Goal: Information Seeking & Learning: Compare options

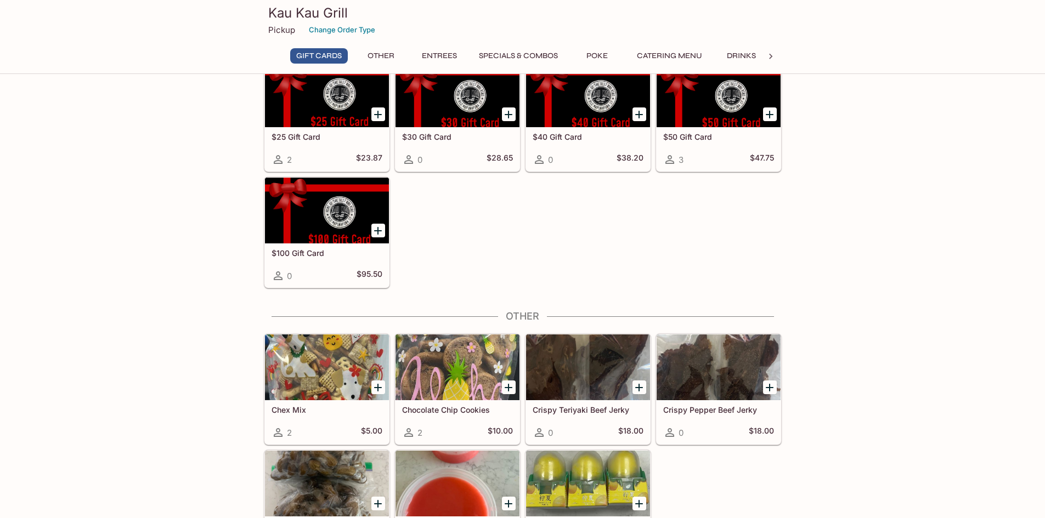
scroll to position [110, 0]
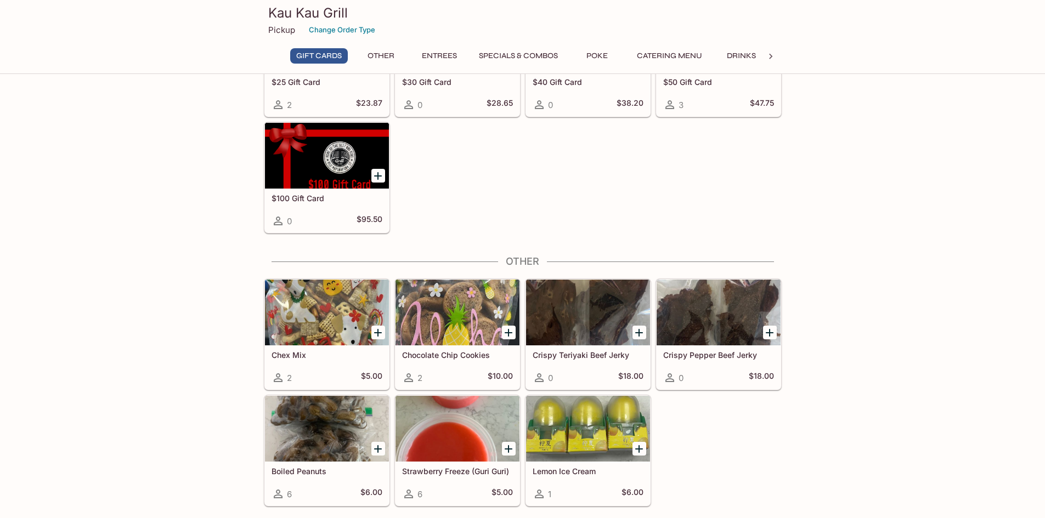
click at [567, 297] on div at bounding box center [588, 313] width 124 height 66
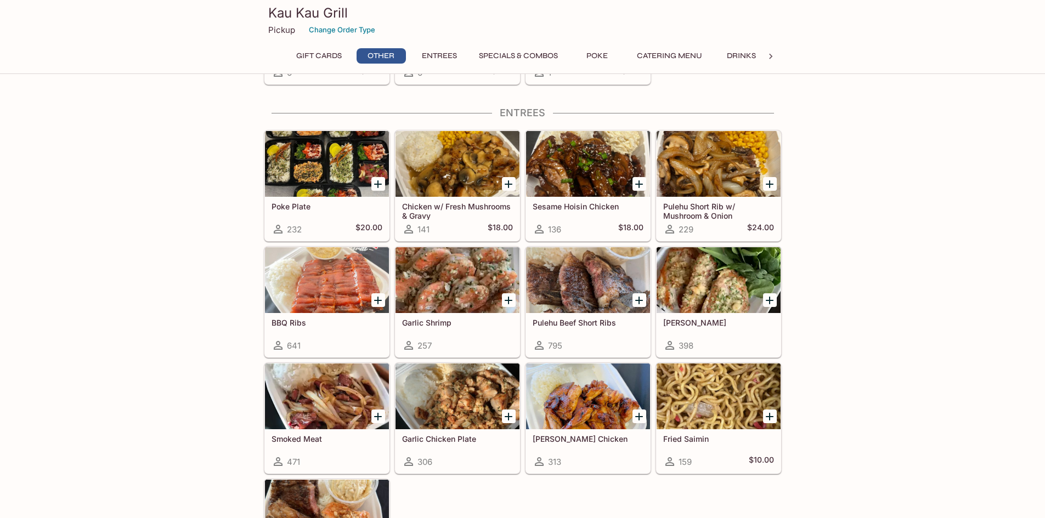
scroll to position [549, 0]
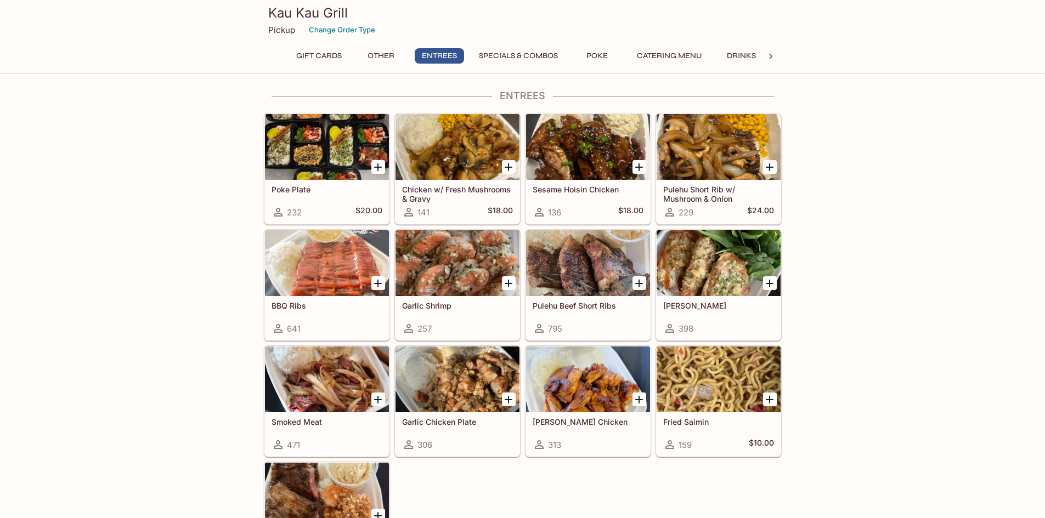
click at [414, 151] on div at bounding box center [457, 147] width 124 height 66
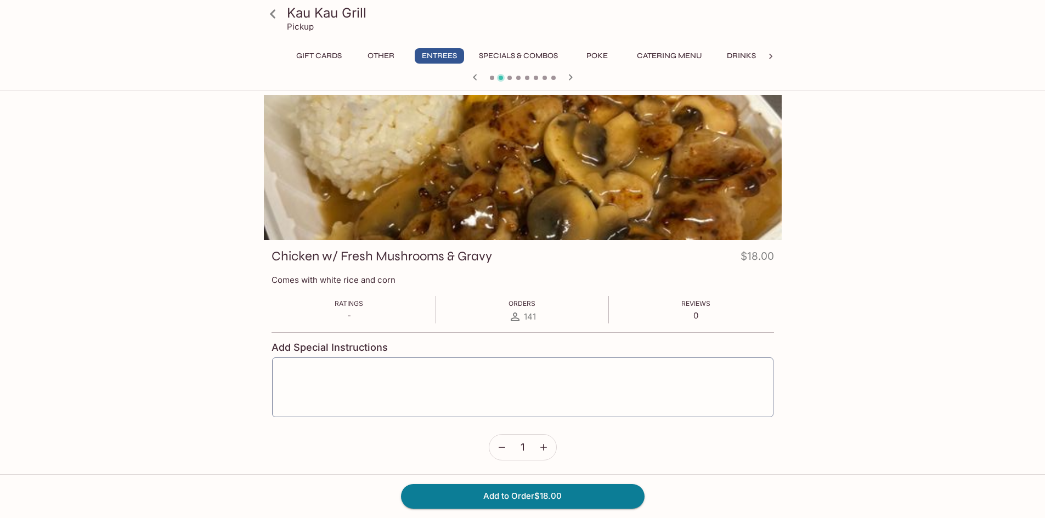
click at [413, 211] on div at bounding box center [523, 167] width 518 height 145
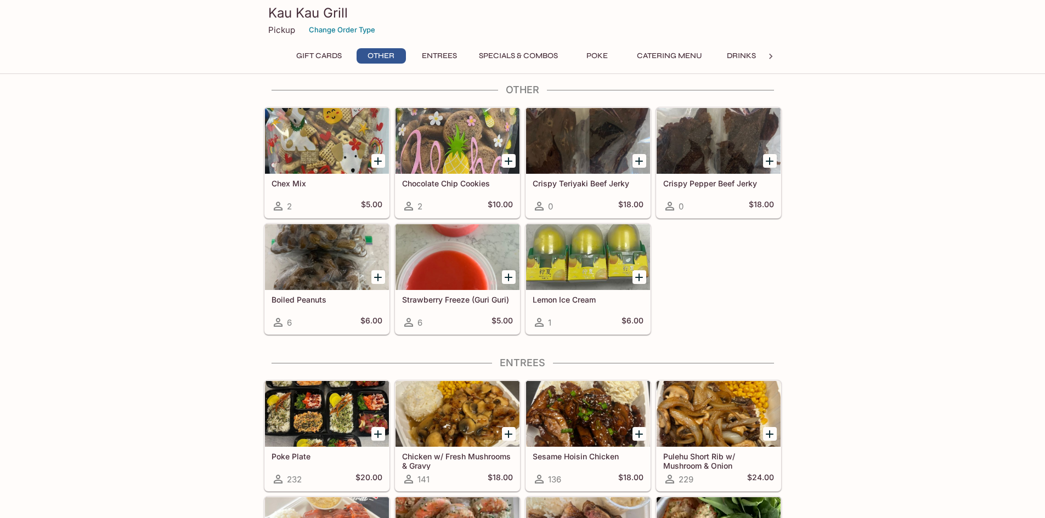
scroll to position [496, 0]
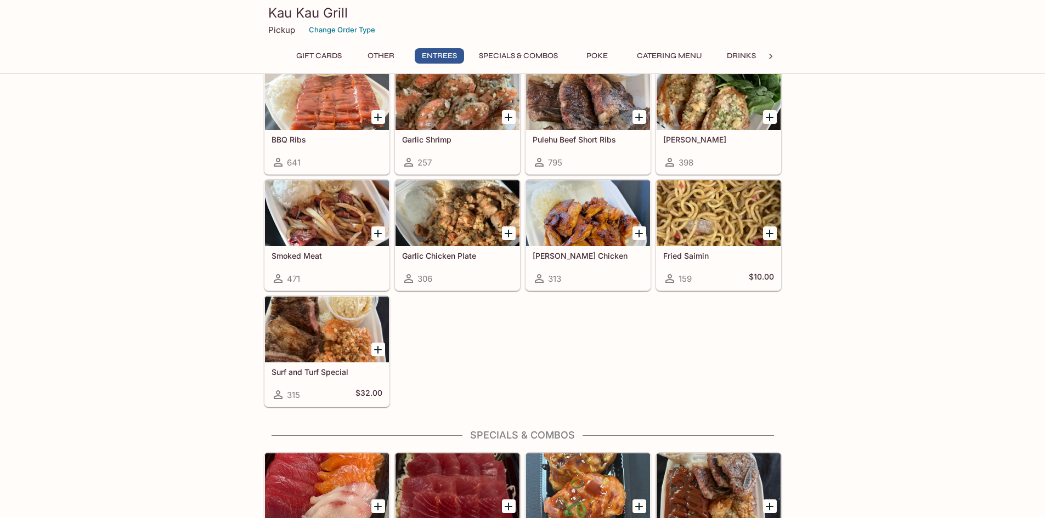
scroll to position [716, 0]
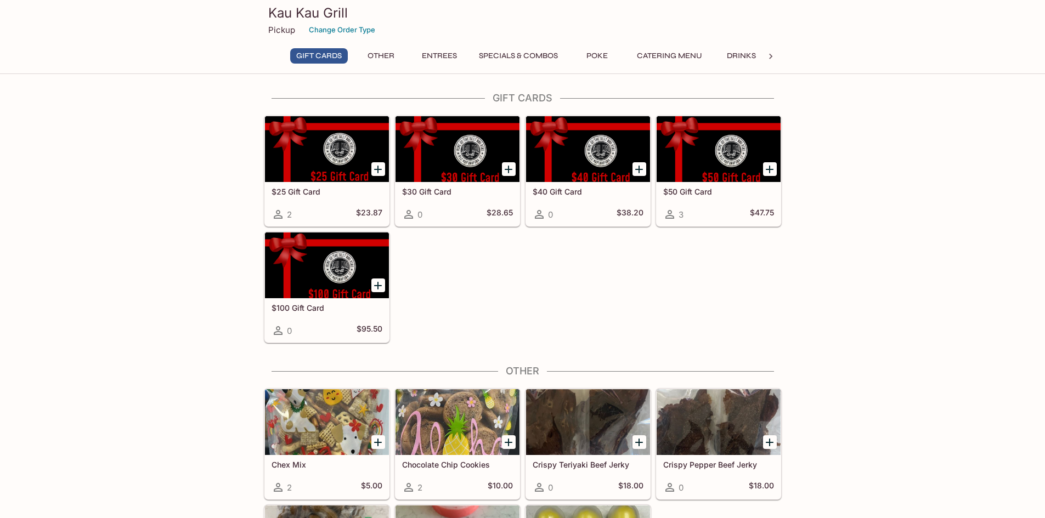
scroll to position [329, 0]
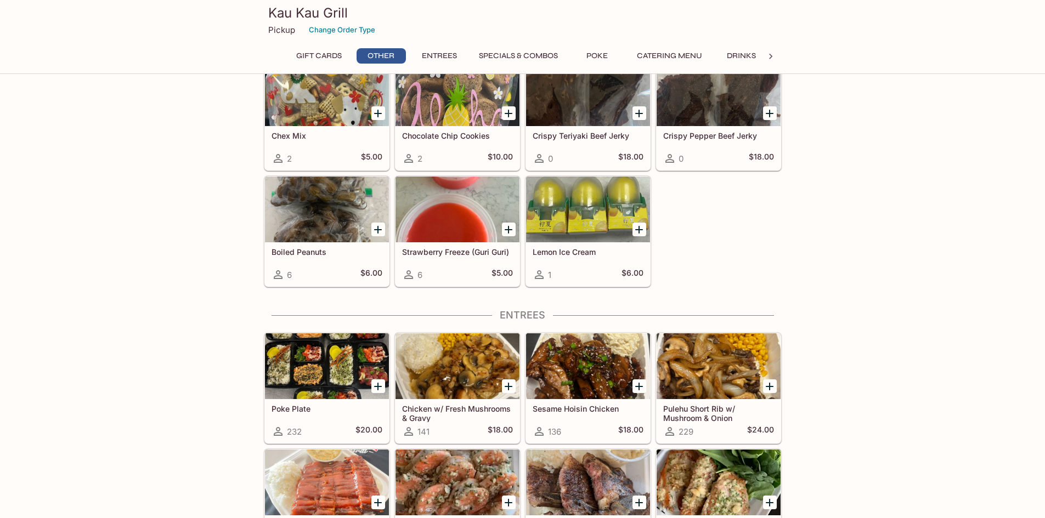
click at [534, 54] on button "Specials & Combos" at bounding box center [518, 55] width 91 height 15
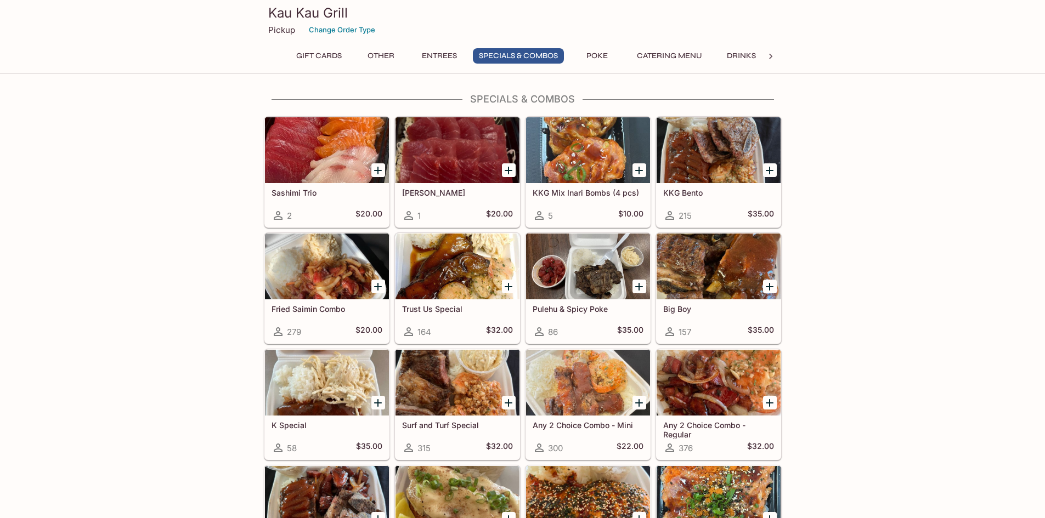
scroll to position [1106, 0]
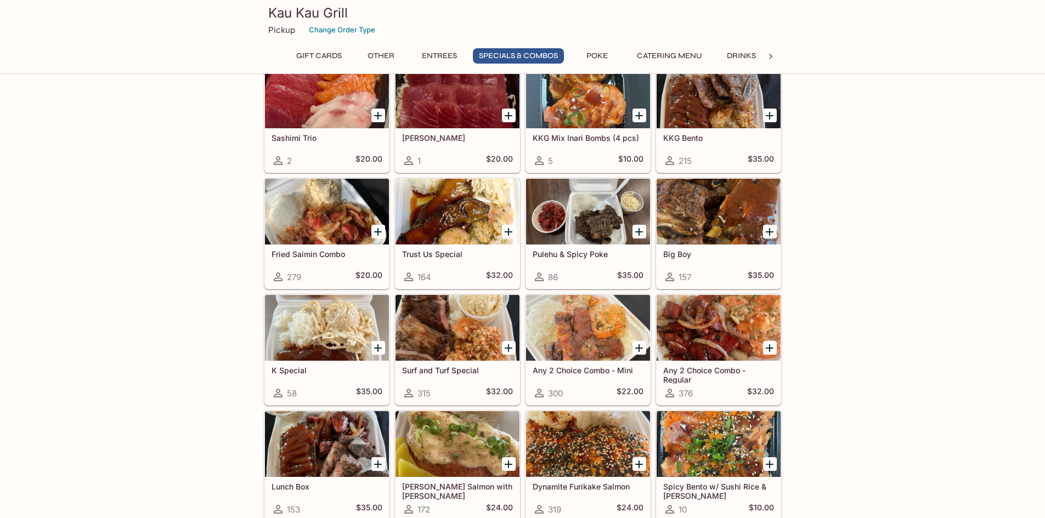
click at [316, 212] on div at bounding box center [327, 212] width 124 height 66
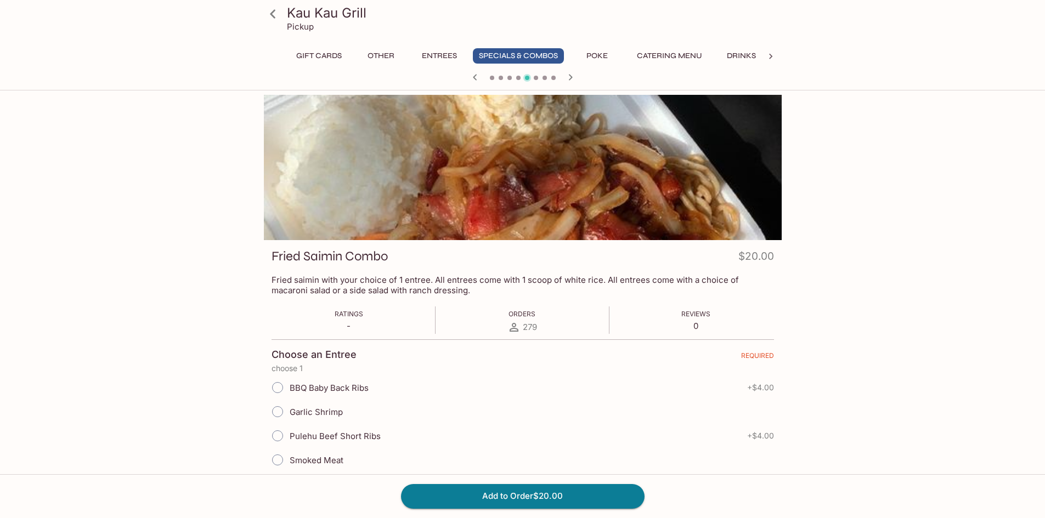
scroll to position [277, 0]
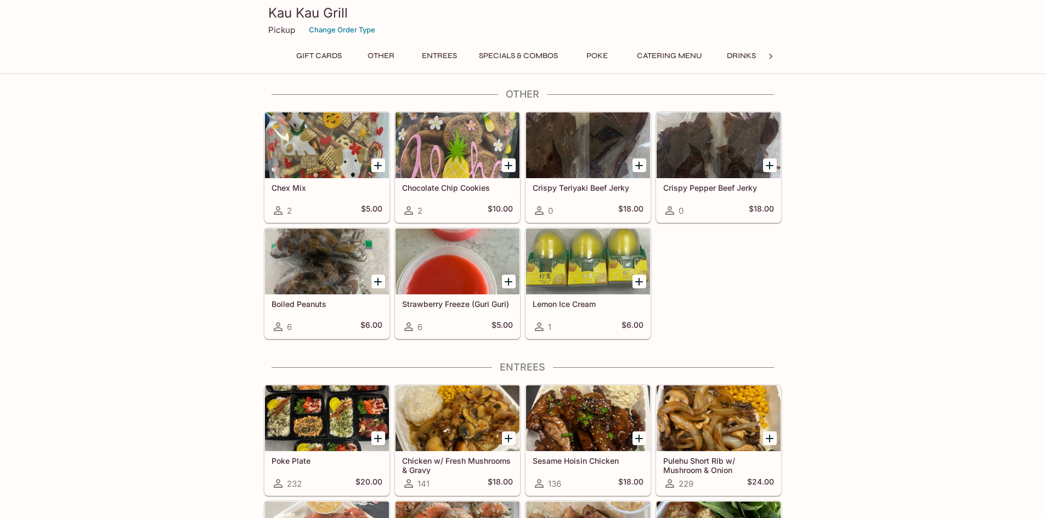
click at [498, 70] on div "Kau Kau Grill Pickup Change Order Type Gift Cards Other Entrees Specials & Comb…" at bounding box center [522, 37] width 1045 height 74
click at [523, 54] on button "Specials & Combos" at bounding box center [518, 55] width 91 height 15
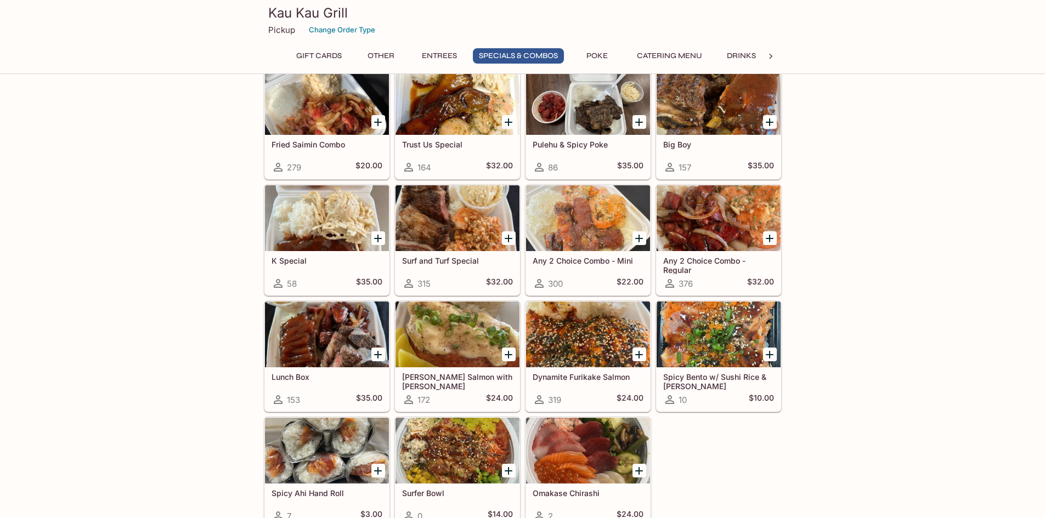
scroll to position [1435, 0]
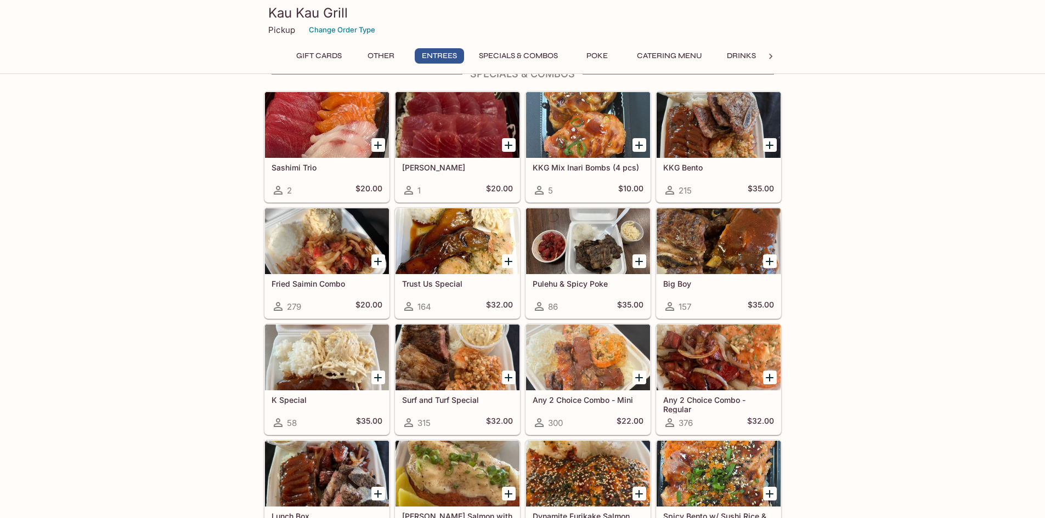
scroll to position [996, 0]
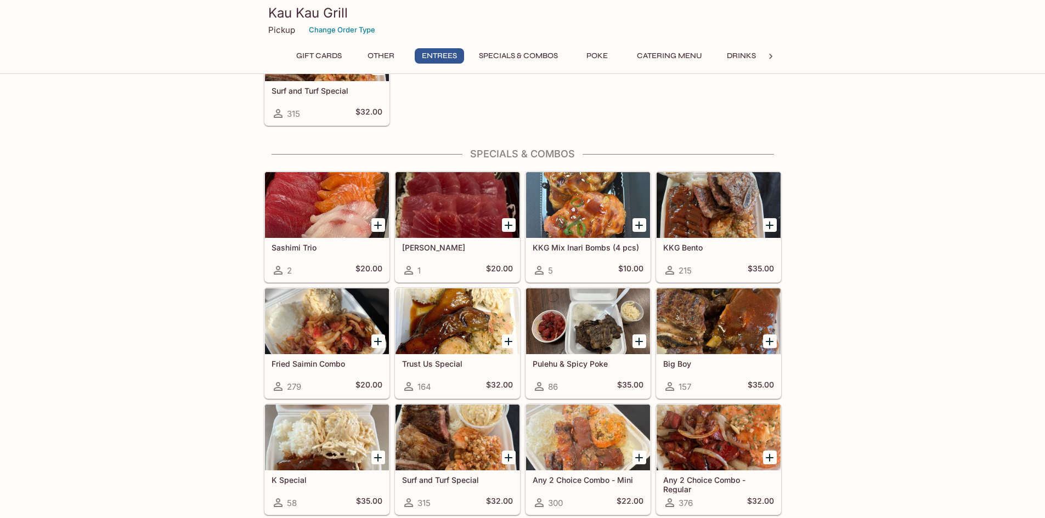
click at [720, 215] on div at bounding box center [719, 205] width 124 height 66
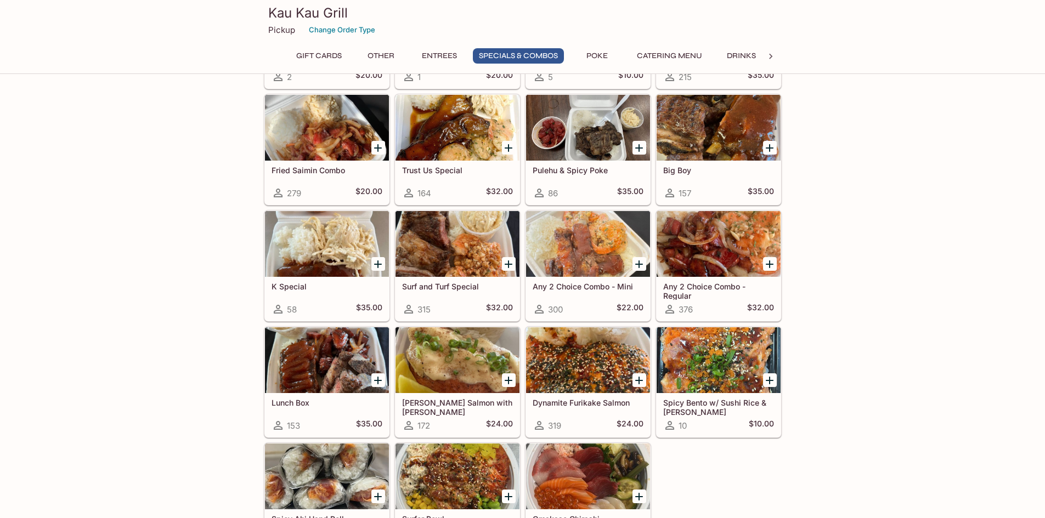
scroll to position [1319, 0]
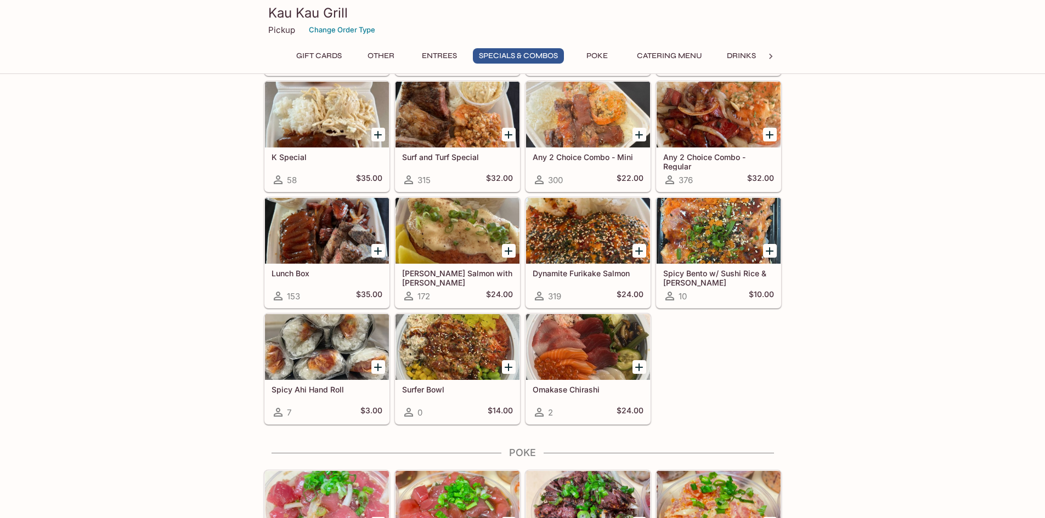
click at [618, 226] on div at bounding box center [588, 231] width 124 height 66
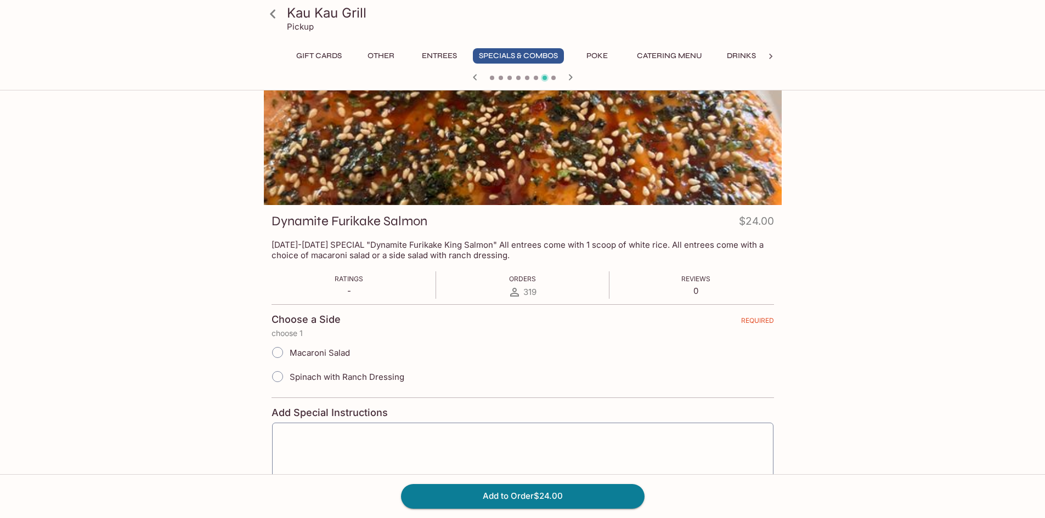
scroll to position [55, 0]
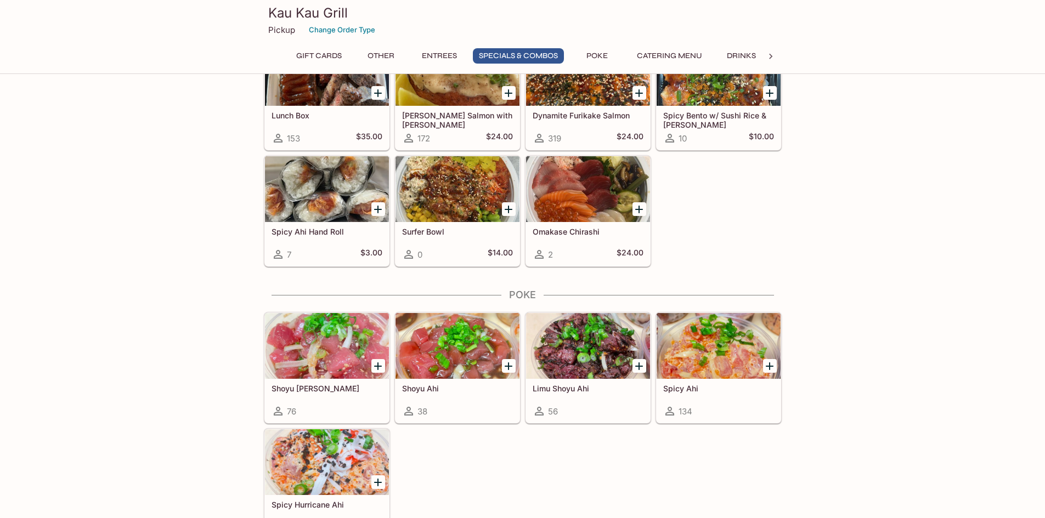
scroll to position [1319, 0]
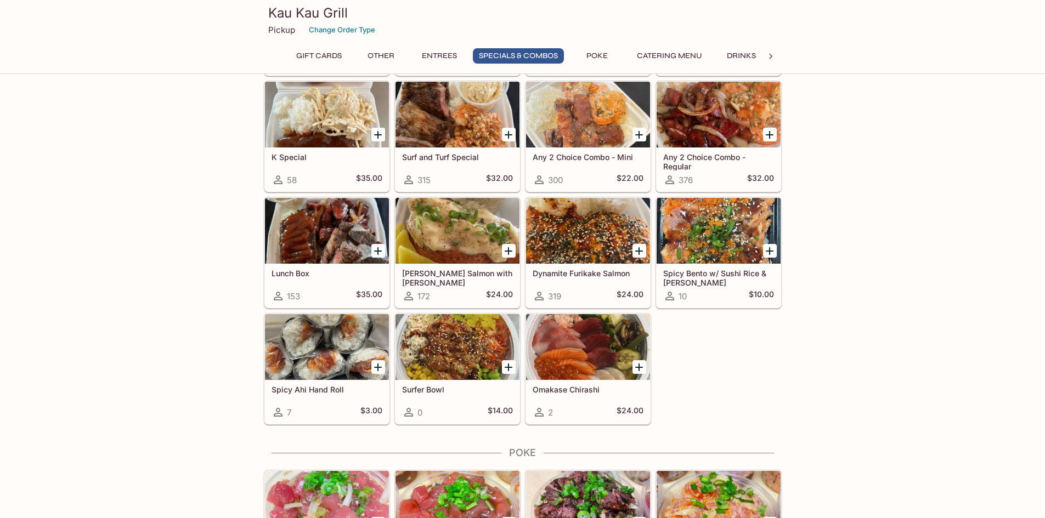
click at [422, 327] on div at bounding box center [457, 347] width 124 height 66
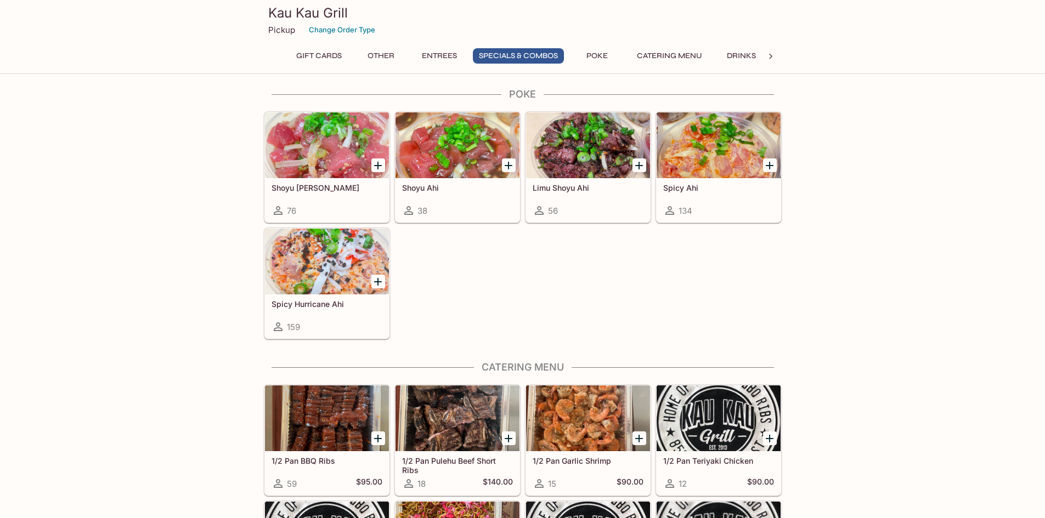
scroll to position [1703, 0]
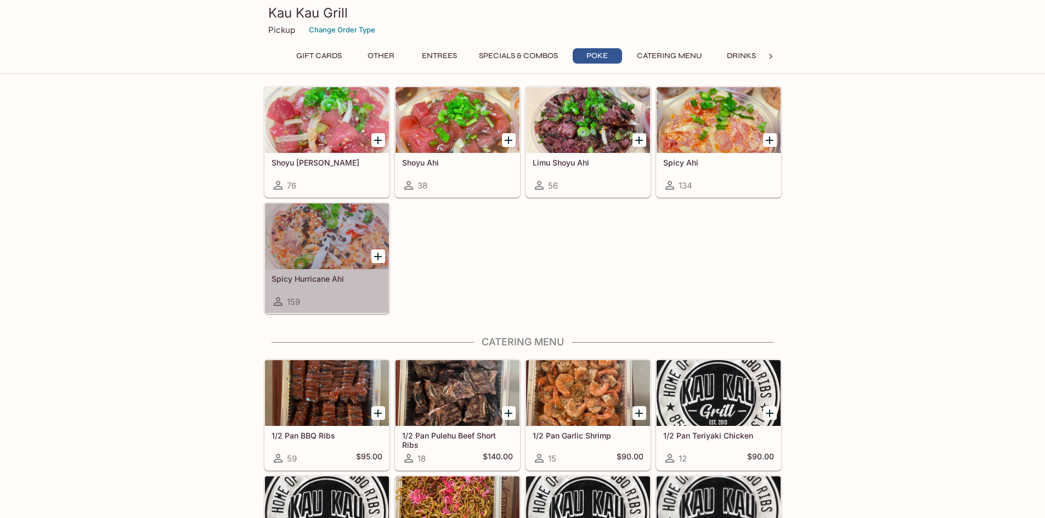
click at [355, 244] on div at bounding box center [327, 237] width 124 height 66
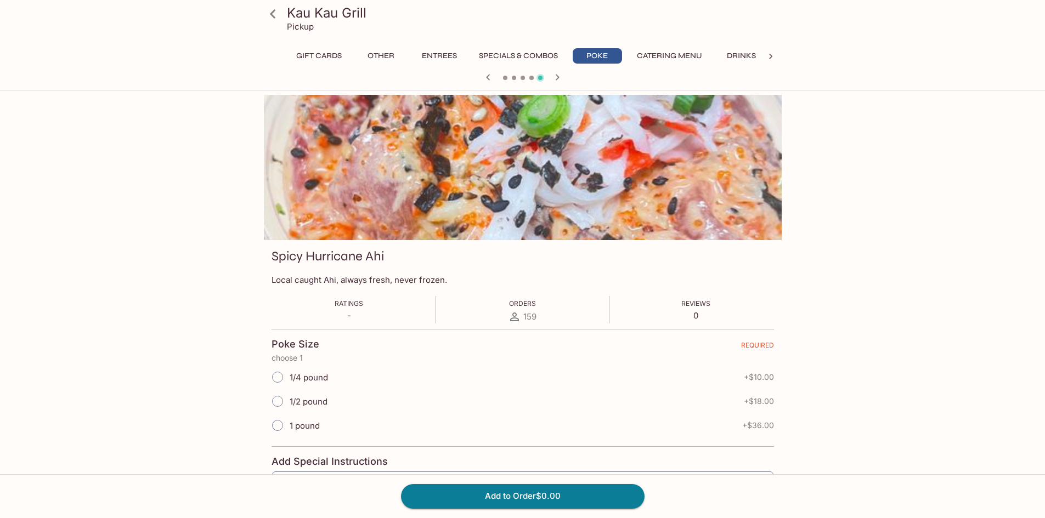
scroll to position [116, 0]
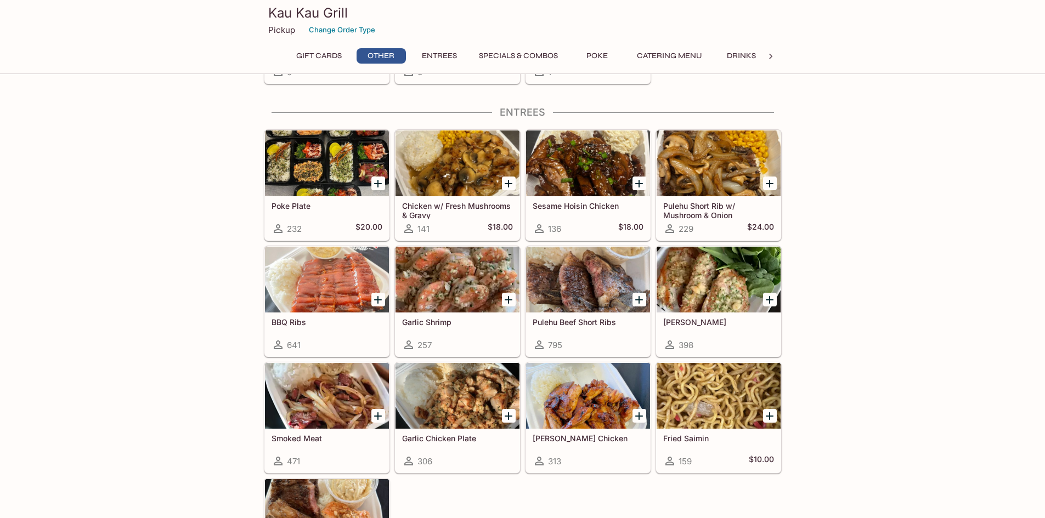
scroll to position [551, 0]
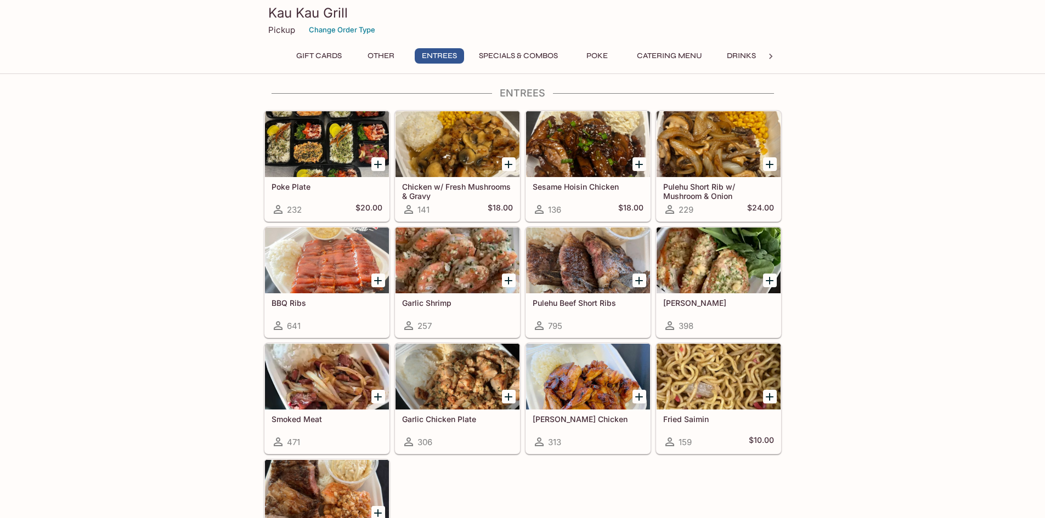
click at [326, 131] on div at bounding box center [327, 144] width 124 height 66
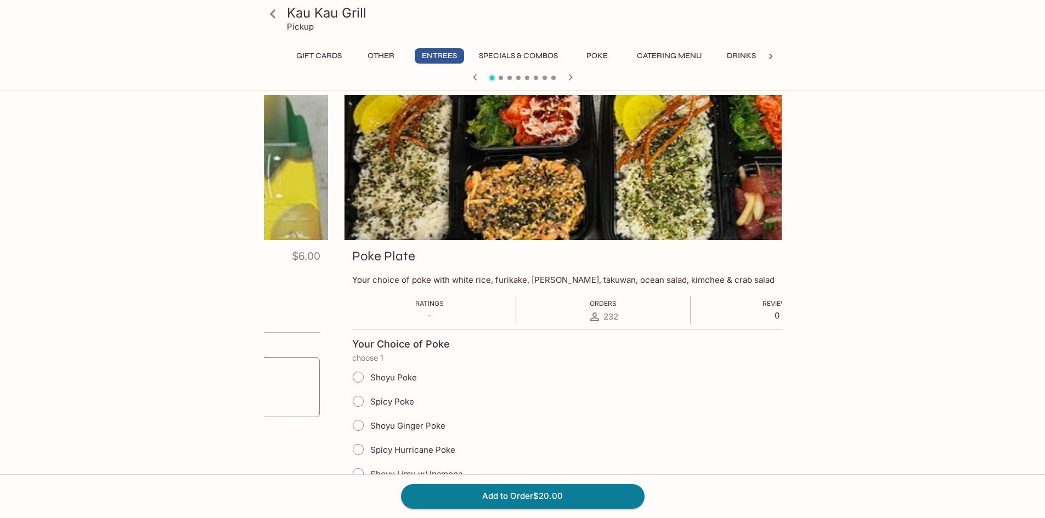
click at [521, 281] on p "Your choice of poke with white rice, furikake, taegu, takuwan, ocean salad, kim…" at bounding box center [603, 280] width 502 height 10
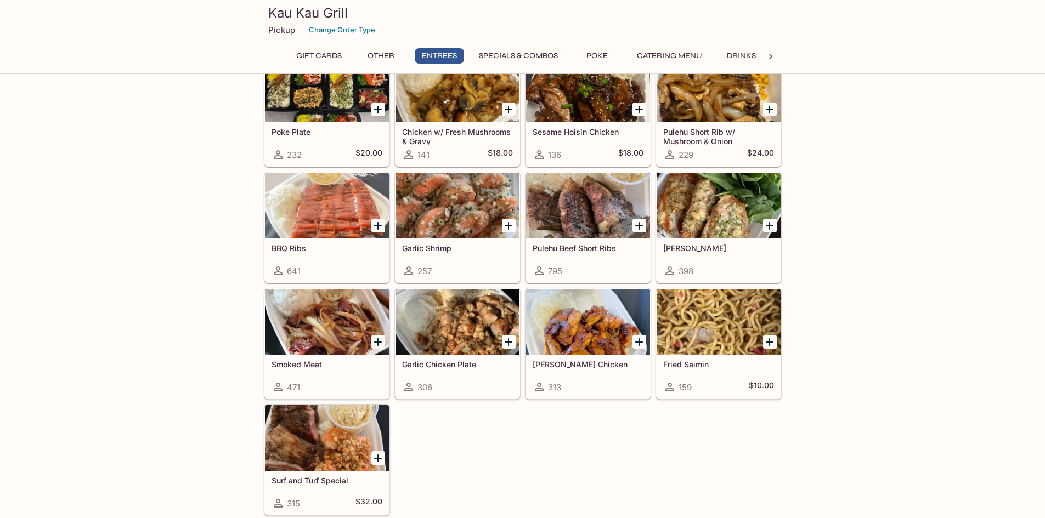
scroll to position [551, 0]
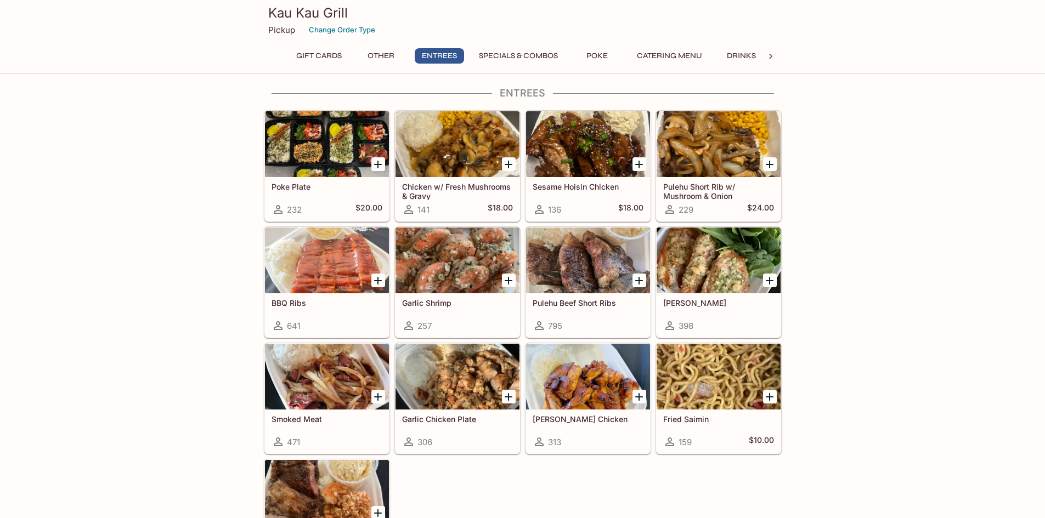
click at [580, 131] on div at bounding box center [588, 144] width 124 height 66
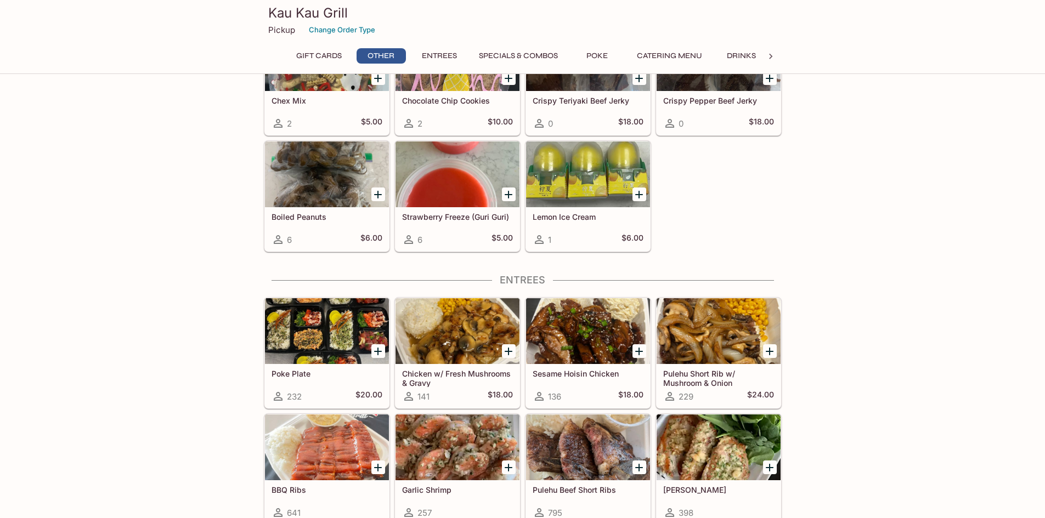
scroll to position [496, 0]
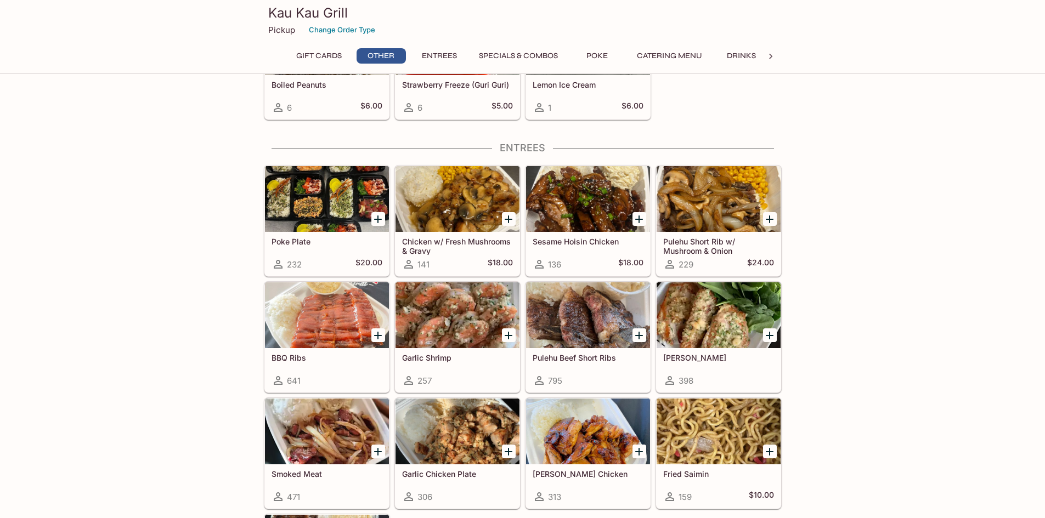
click at [456, 201] on div at bounding box center [457, 199] width 124 height 66
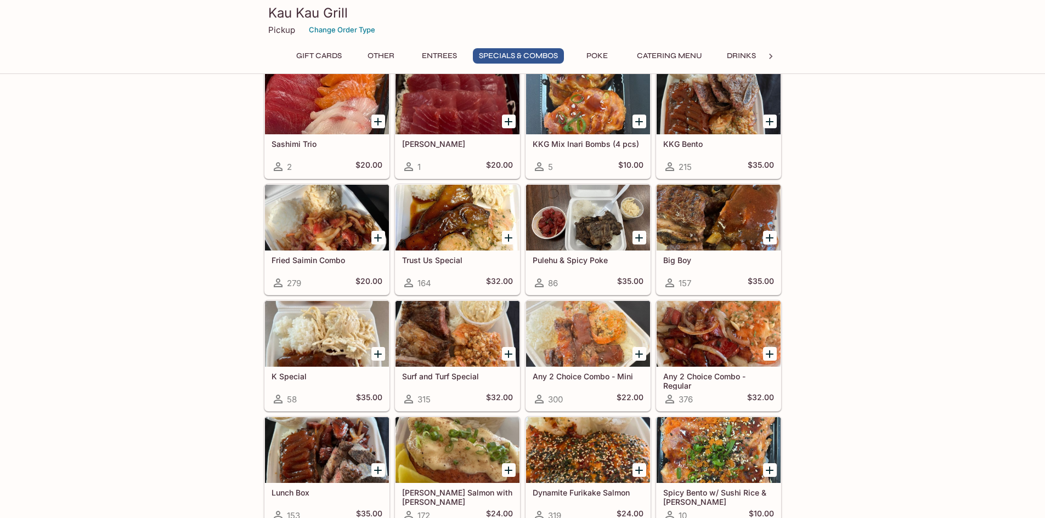
scroll to position [1045, 0]
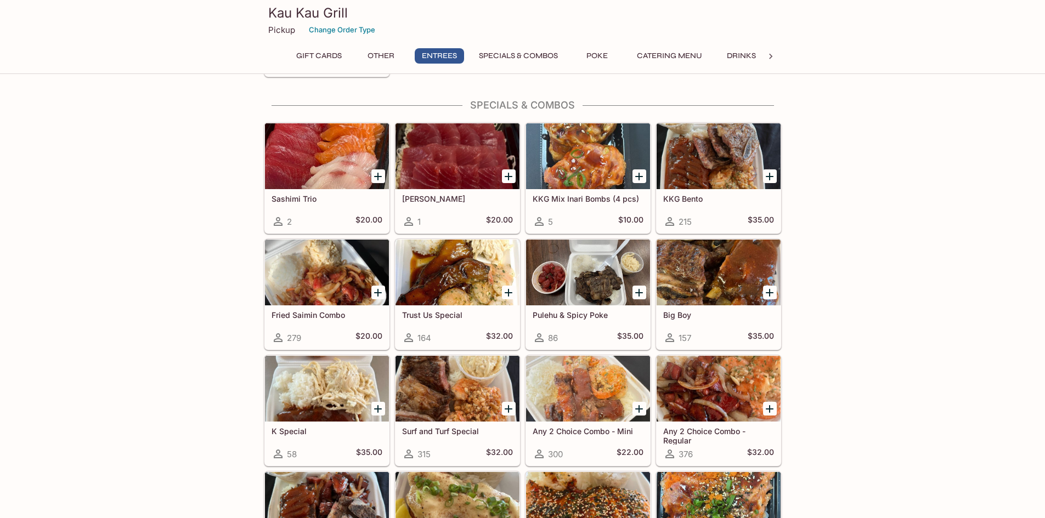
click at [576, 149] on div at bounding box center [588, 156] width 124 height 66
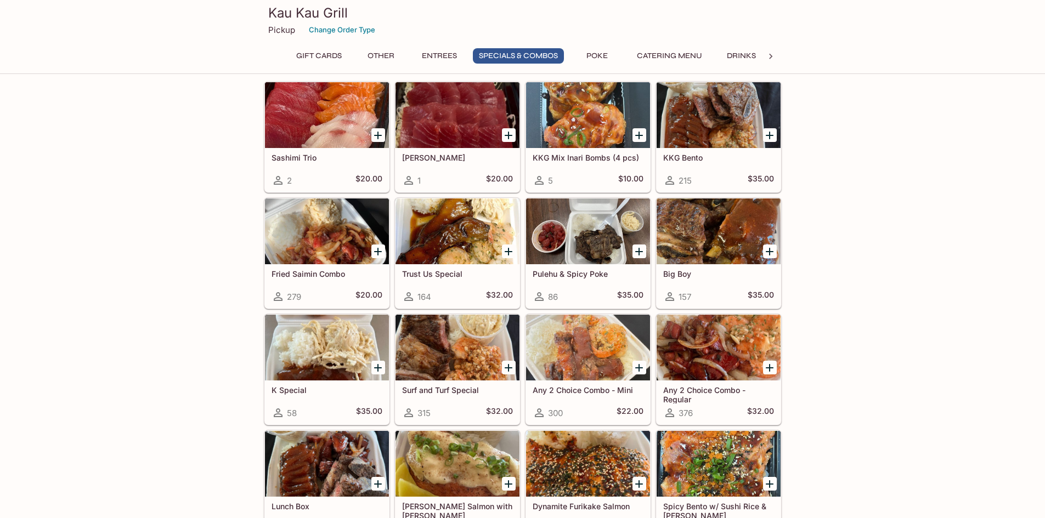
scroll to position [1100, 0]
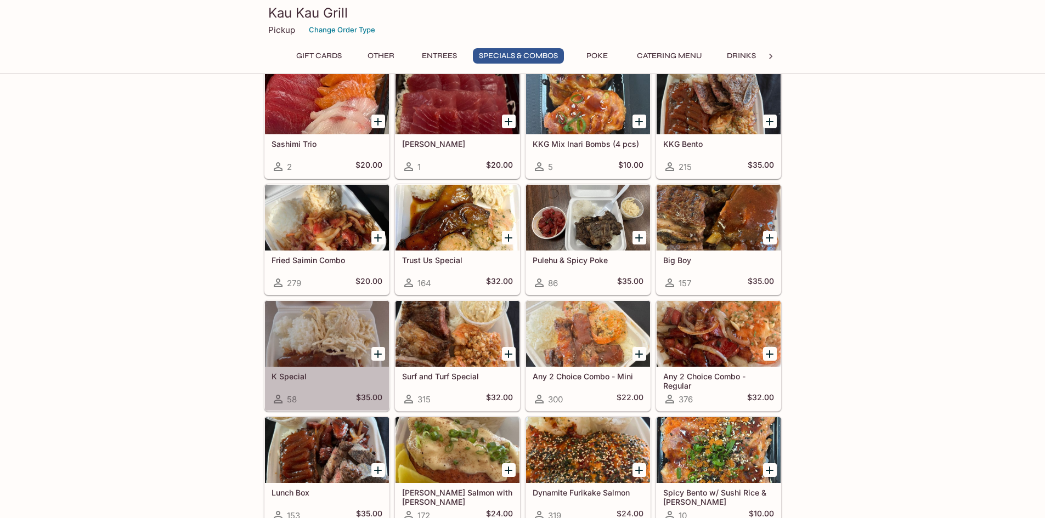
click at [296, 353] on div at bounding box center [327, 334] width 124 height 66
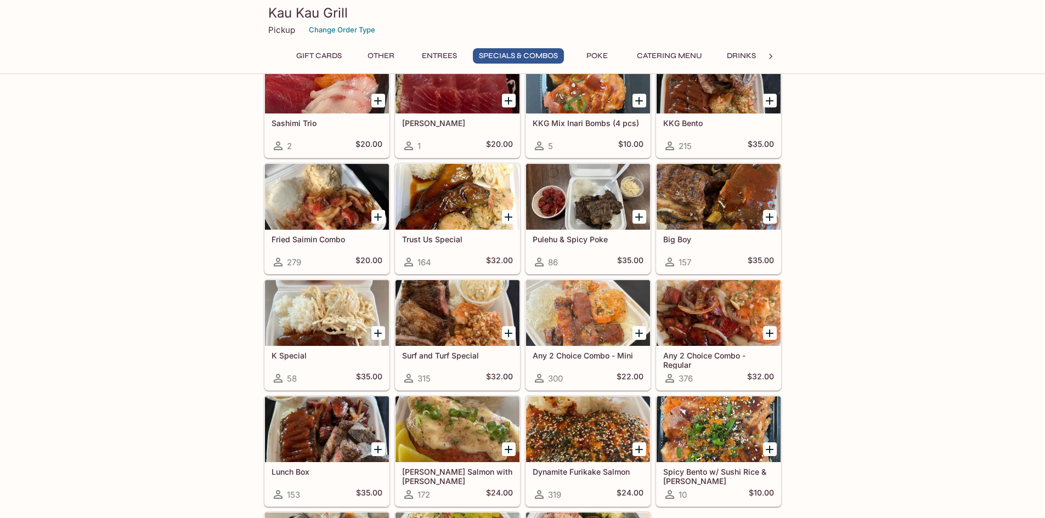
scroll to position [1210, 0]
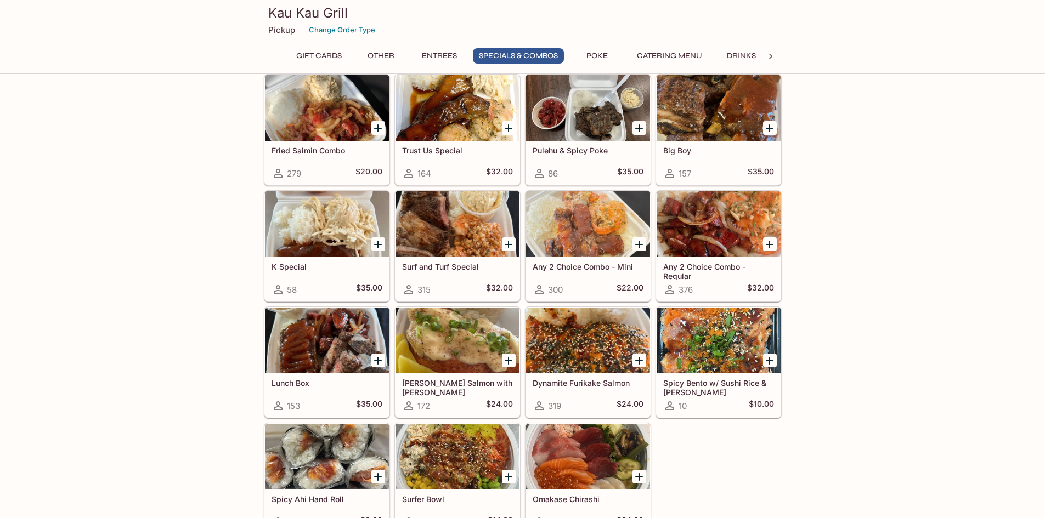
click at [591, 336] on div at bounding box center [588, 341] width 124 height 66
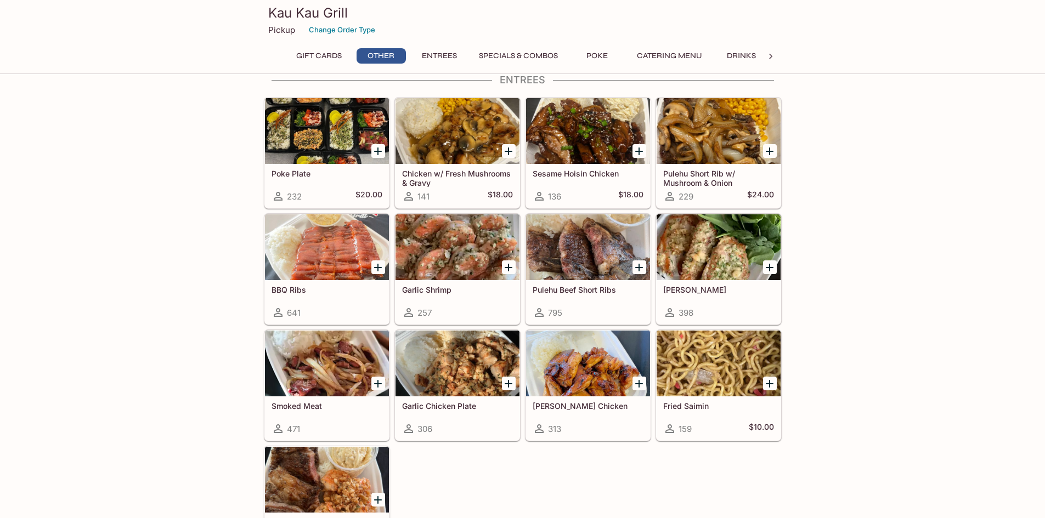
scroll to position [387, 0]
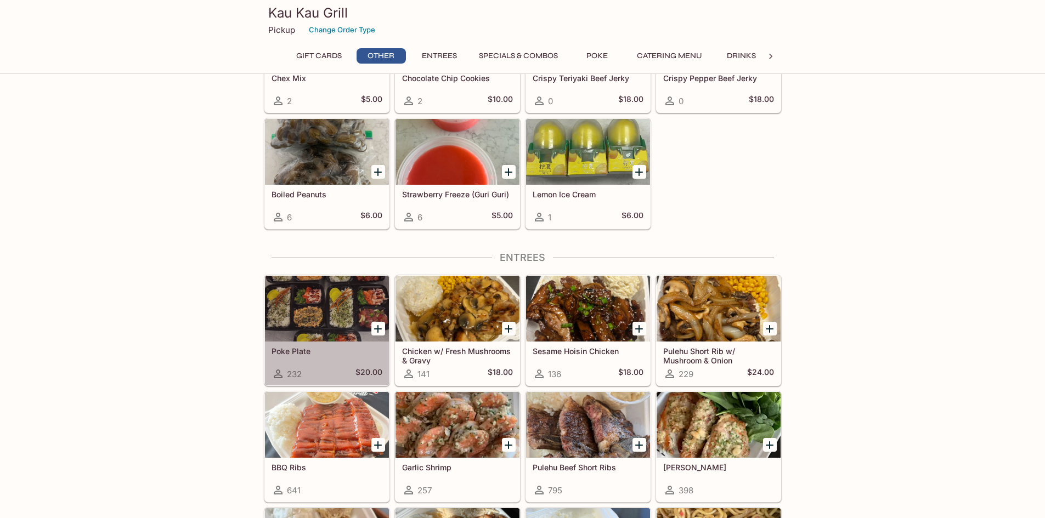
click at [340, 303] on div at bounding box center [327, 309] width 124 height 66
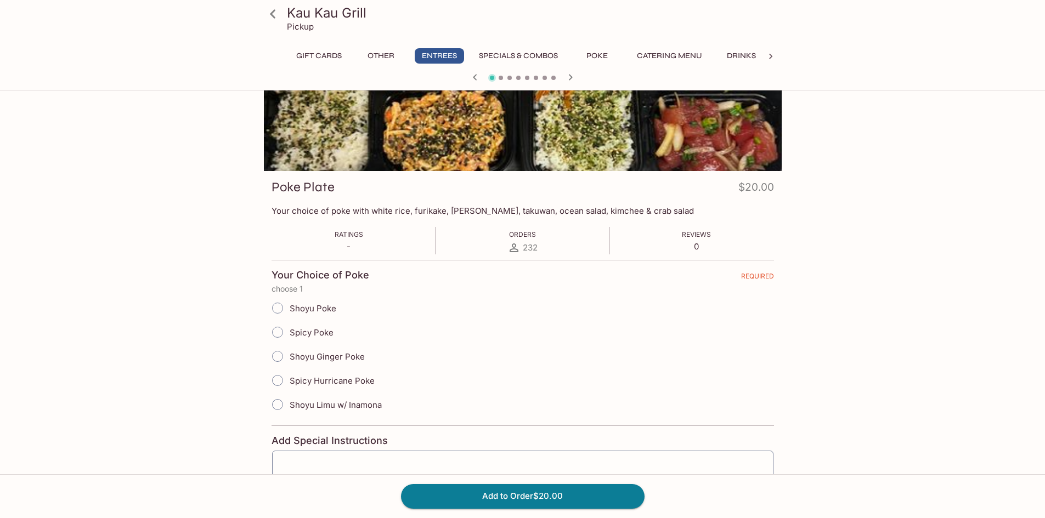
scroll to position [110, 0]
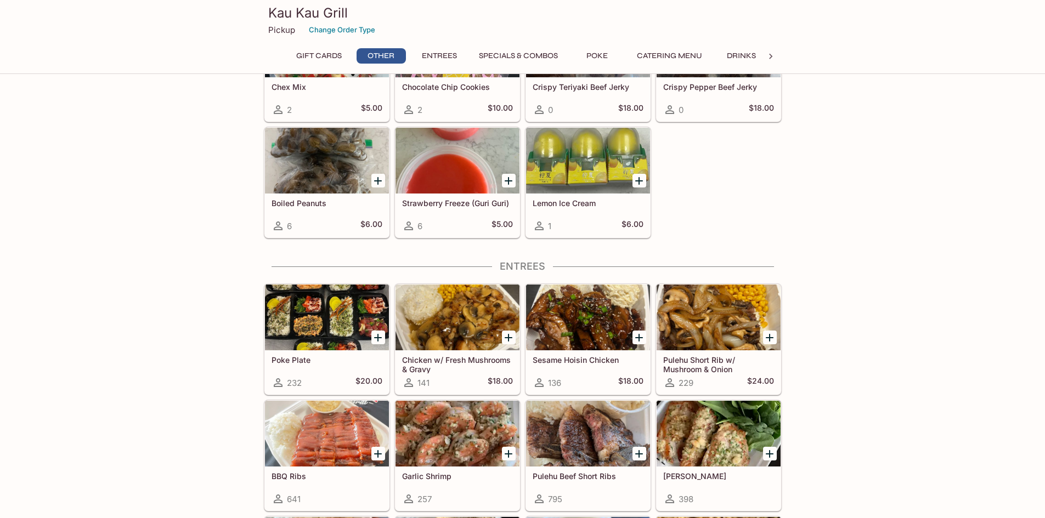
scroll to position [496, 0]
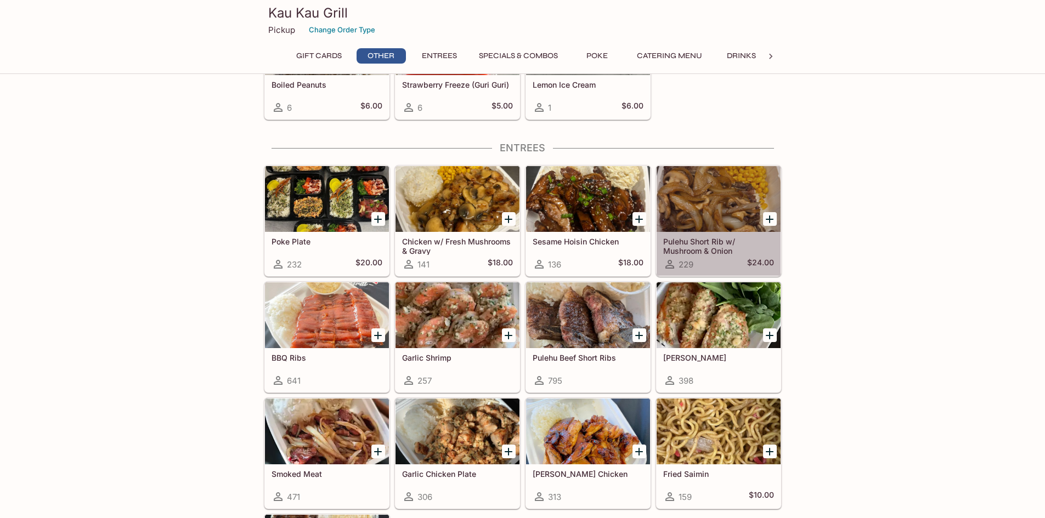
click at [721, 215] on div at bounding box center [719, 199] width 124 height 66
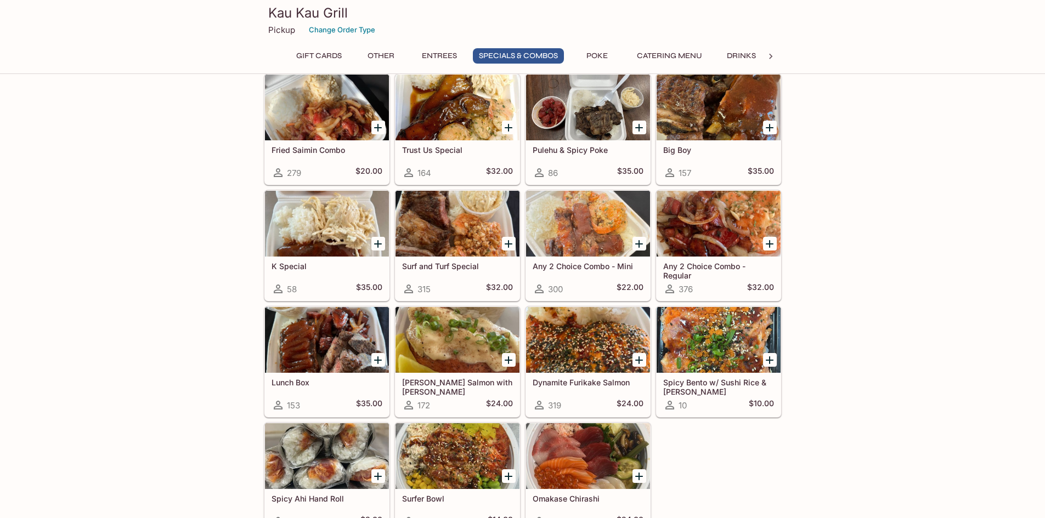
scroll to position [1319, 0]
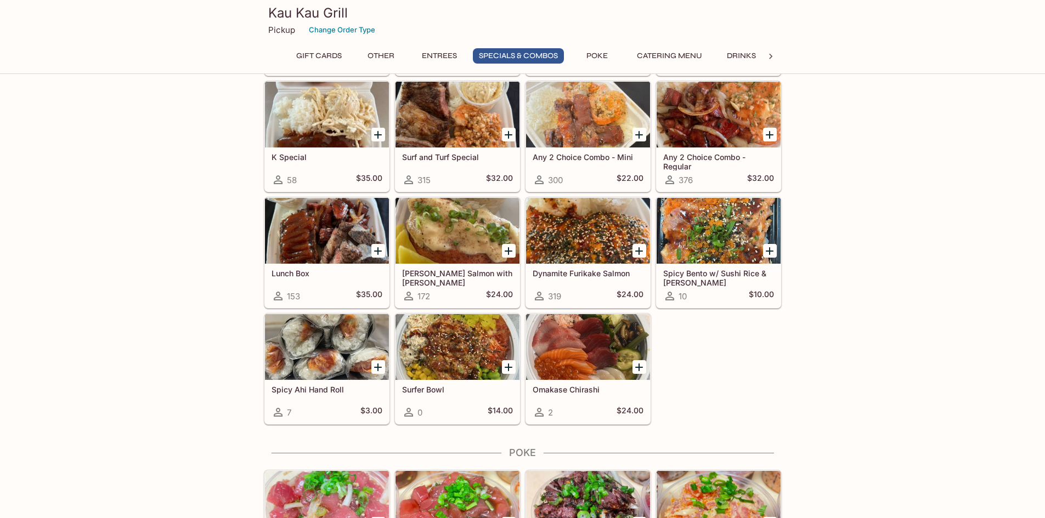
click at [564, 218] on div at bounding box center [588, 231] width 124 height 66
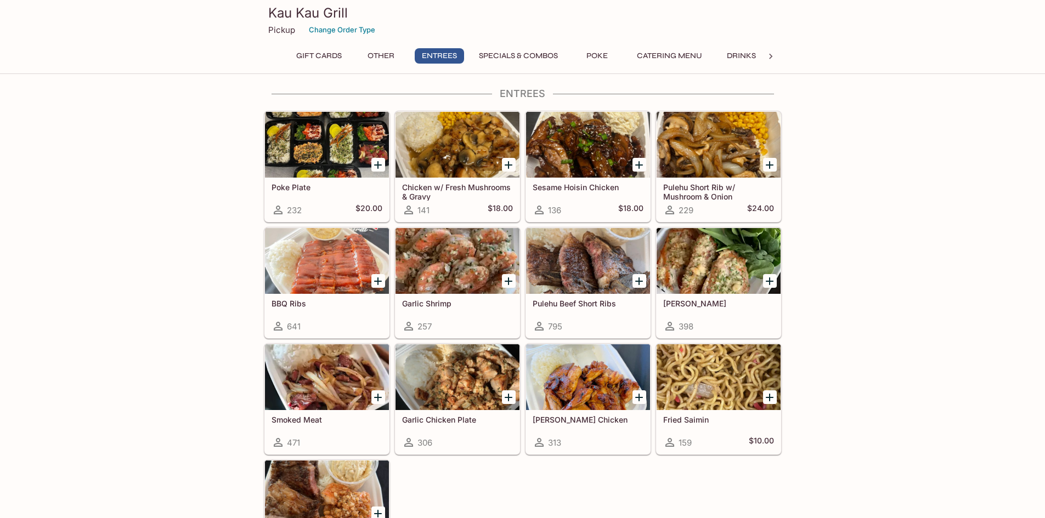
scroll to position [551, 0]
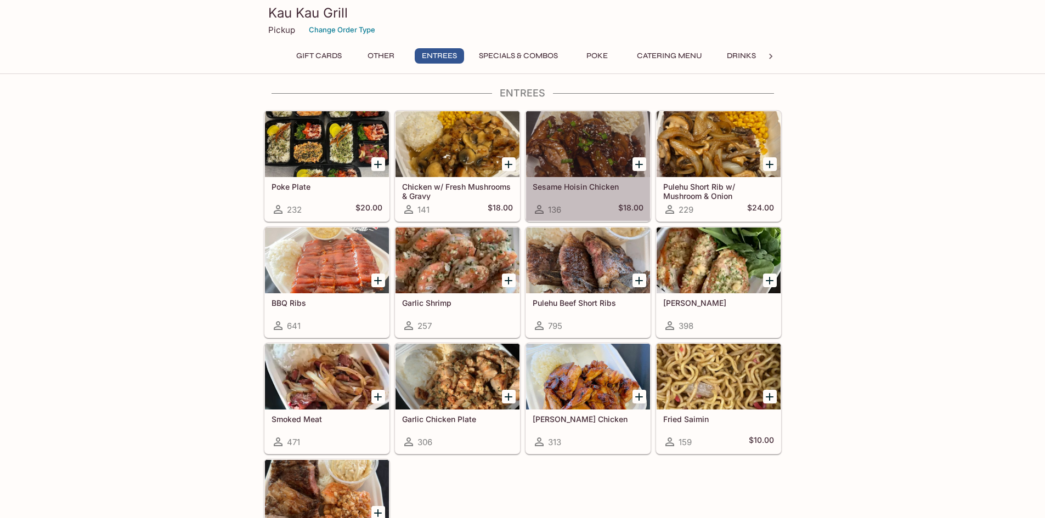
click at [594, 153] on div at bounding box center [588, 144] width 124 height 66
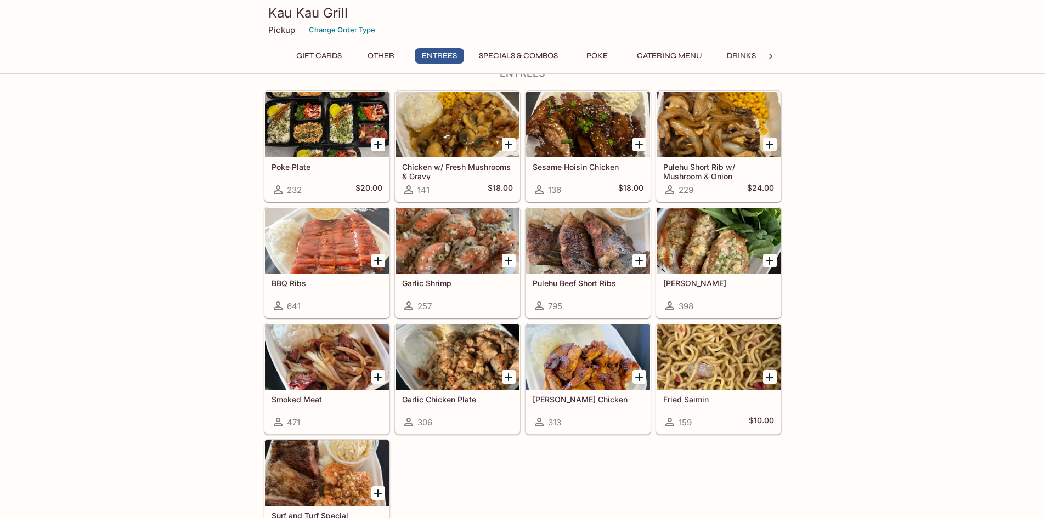
scroll to position [551, 0]
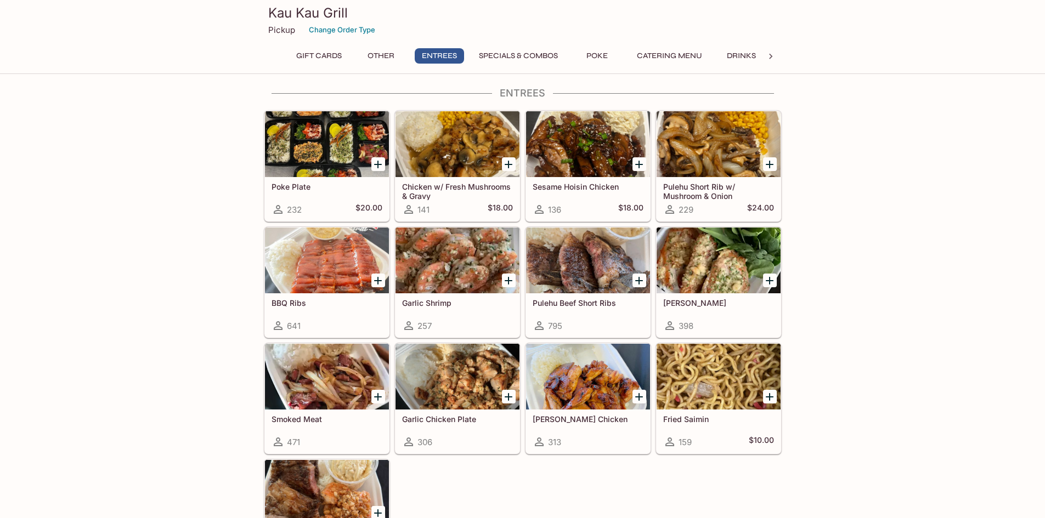
click at [718, 140] on div at bounding box center [719, 144] width 124 height 66
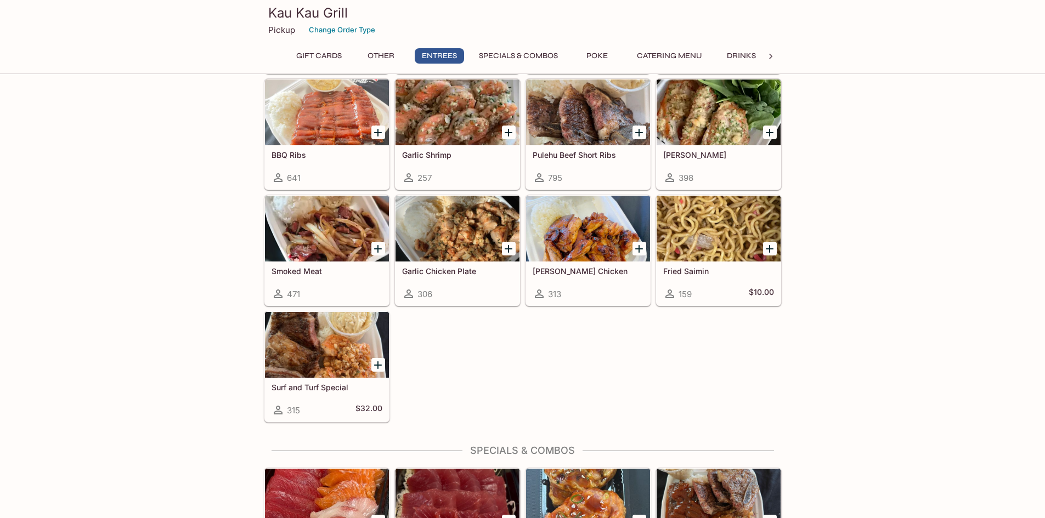
scroll to position [716, 0]
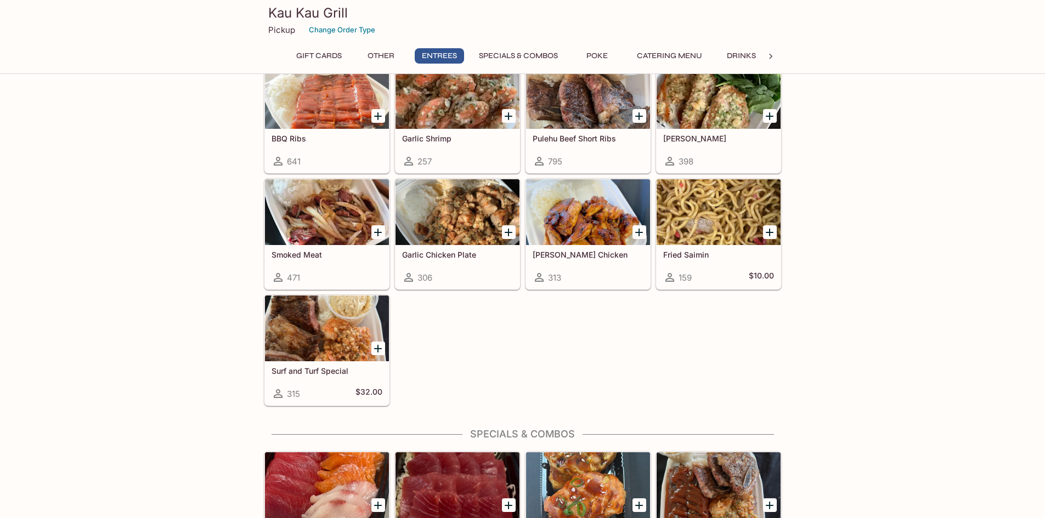
click at [304, 334] on div at bounding box center [327, 329] width 124 height 66
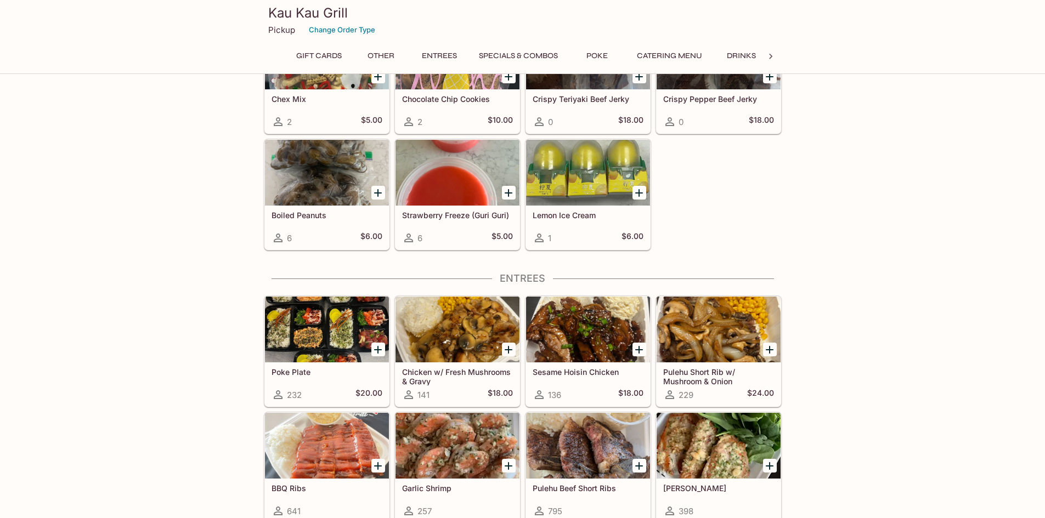
scroll to position [551, 0]
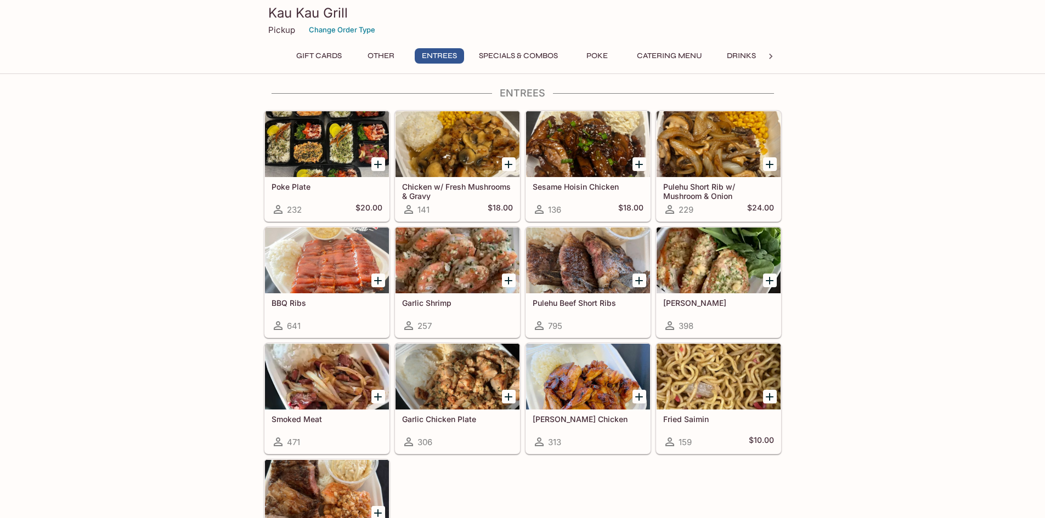
click at [296, 138] on div at bounding box center [327, 144] width 124 height 66
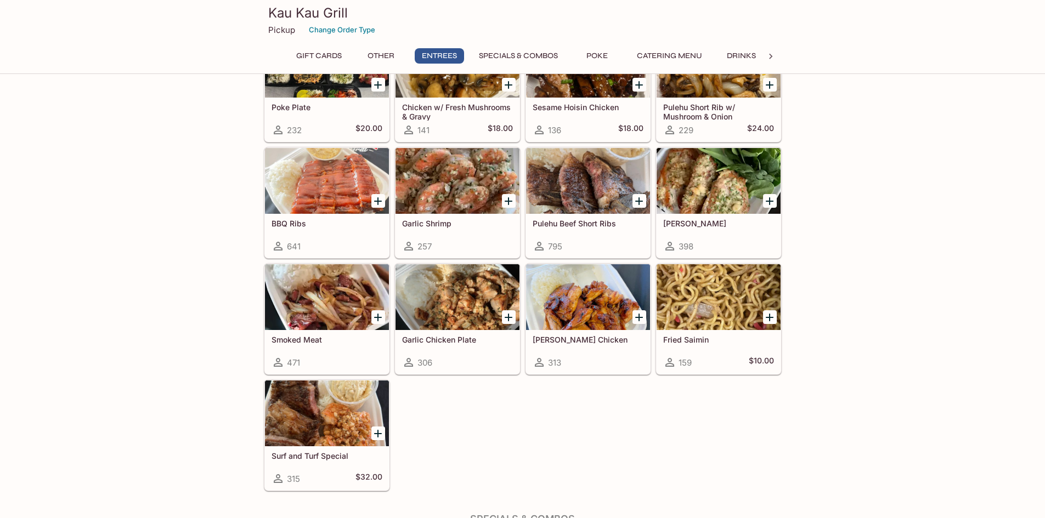
scroll to position [606, 0]
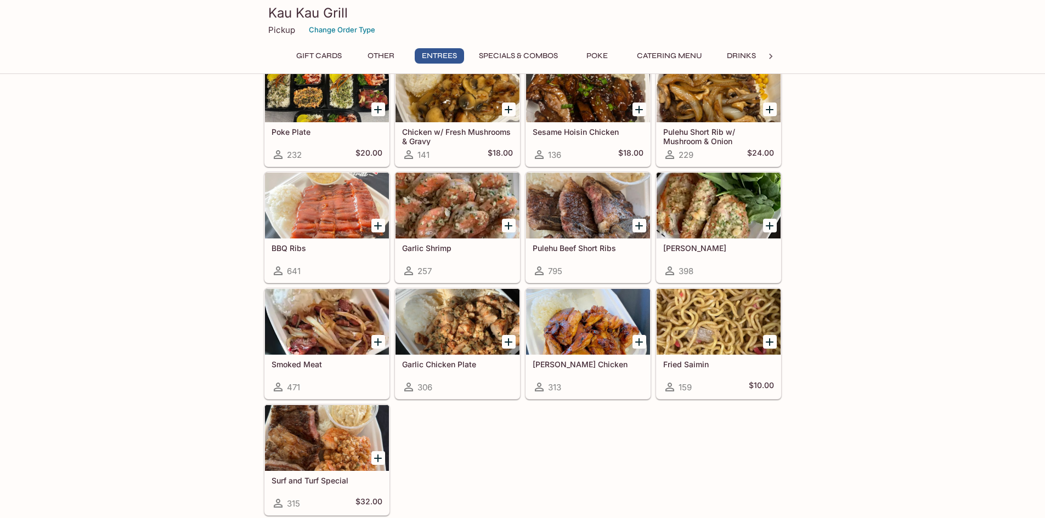
click at [577, 213] on div at bounding box center [588, 206] width 124 height 66
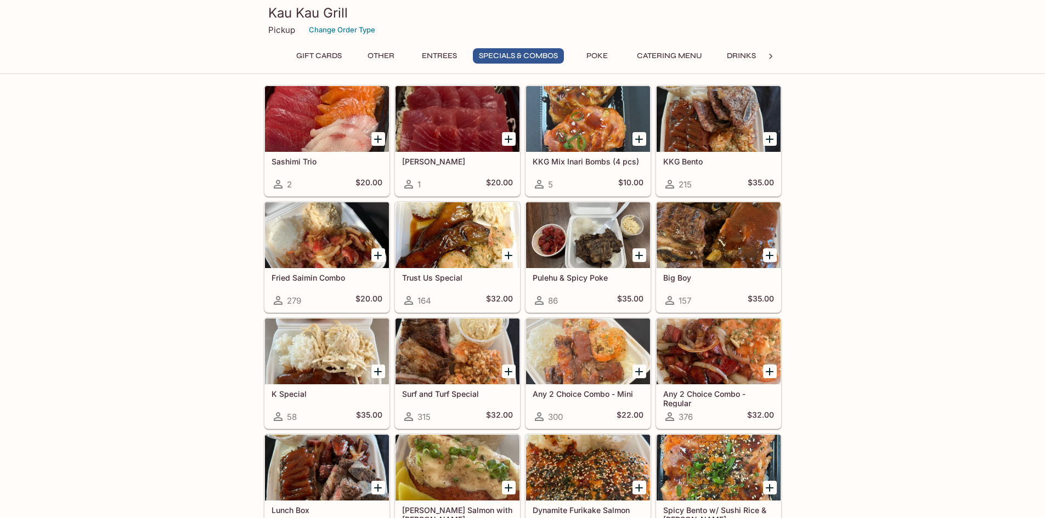
scroll to position [1155, 0]
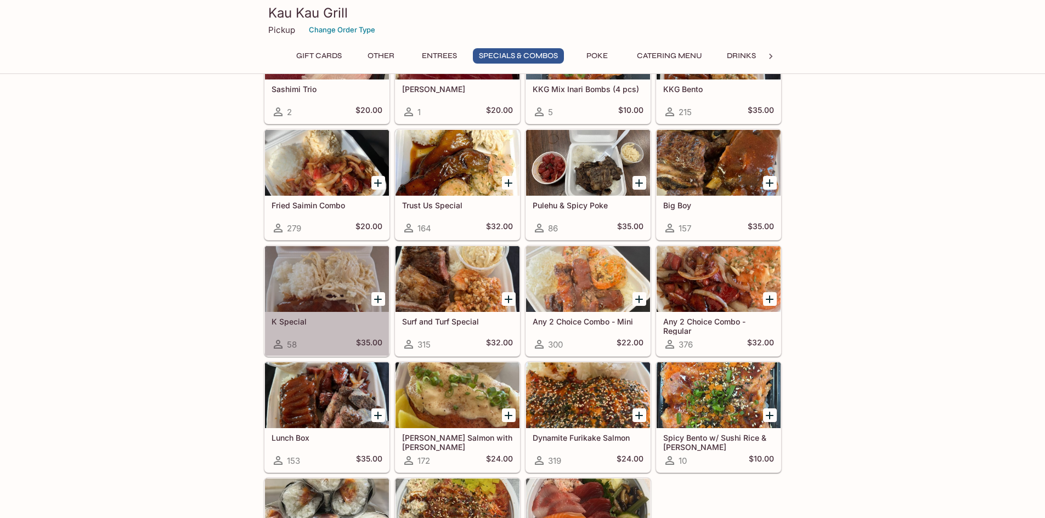
click at [300, 270] on div at bounding box center [327, 279] width 124 height 66
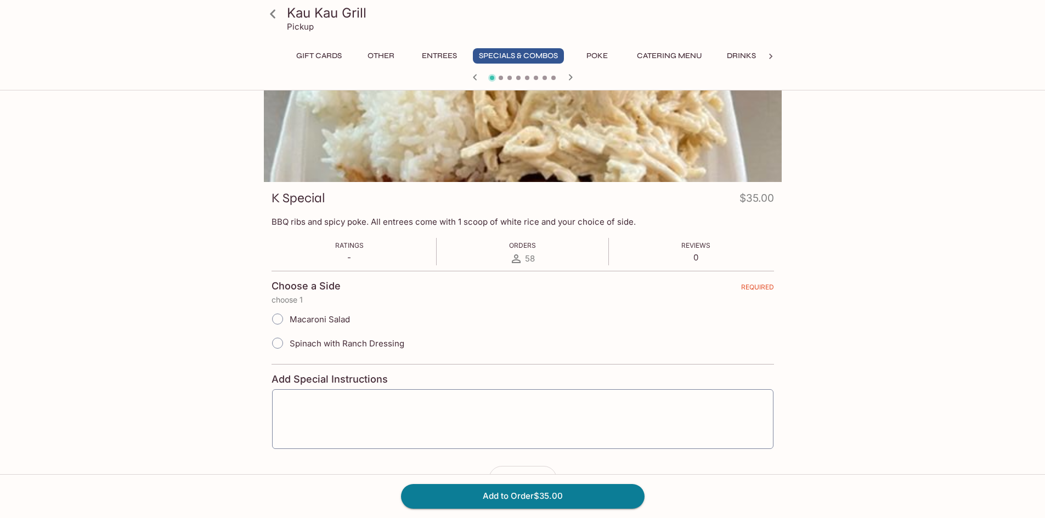
scroll to position [103, 0]
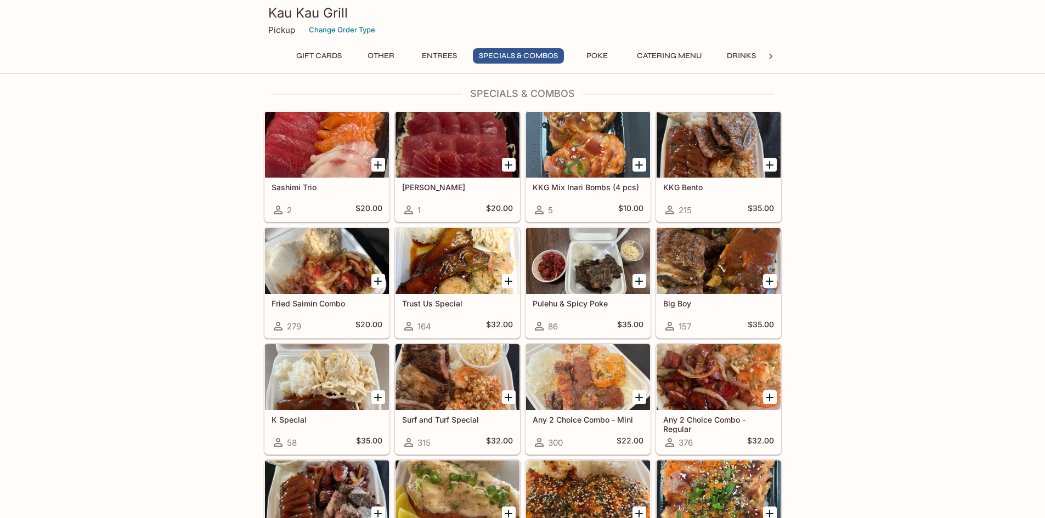
scroll to position [1155, 0]
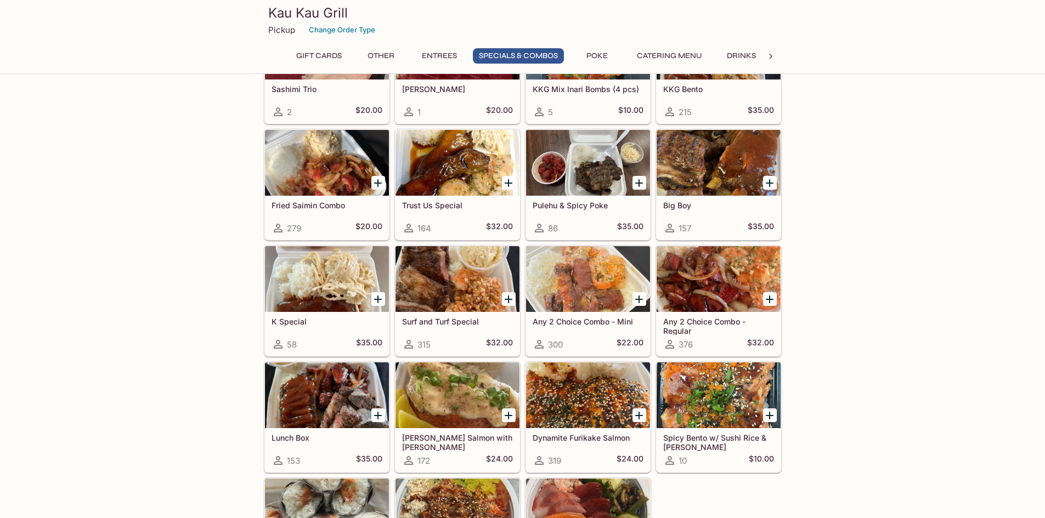
click at [561, 286] on div at bounding box center [588, 279] width 124 height 66
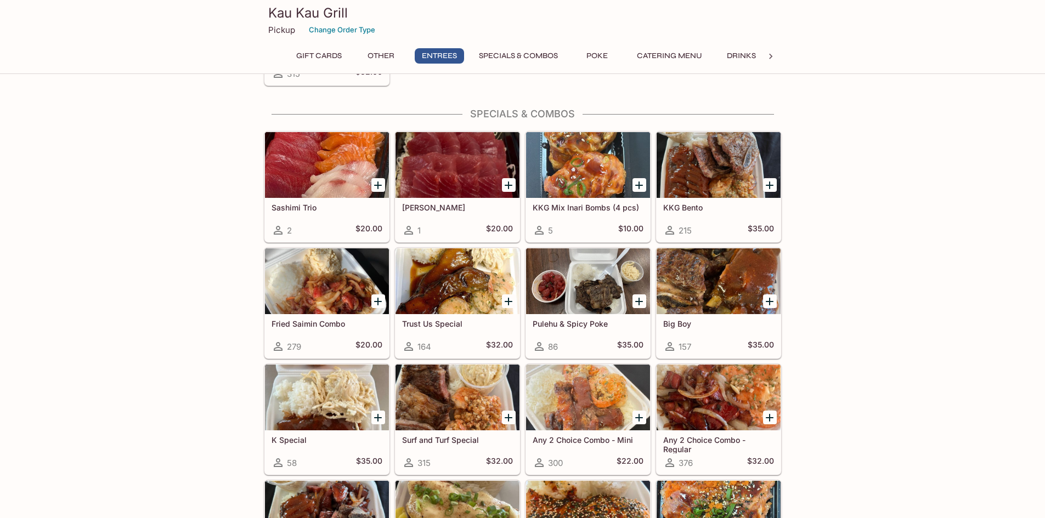
scroll to position [1045, 0]
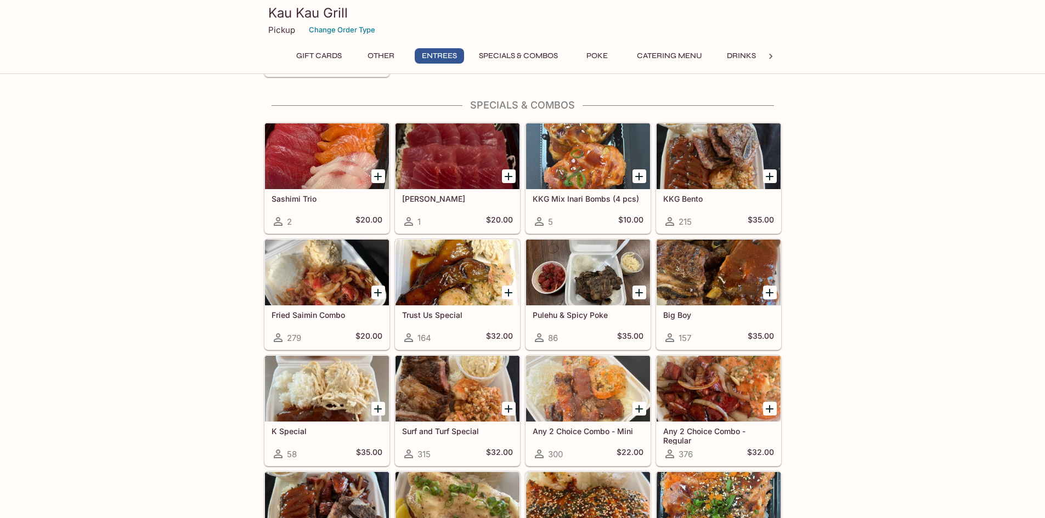
click at [723, 166] on div at bounding box center [719, 156] width 124 height 66
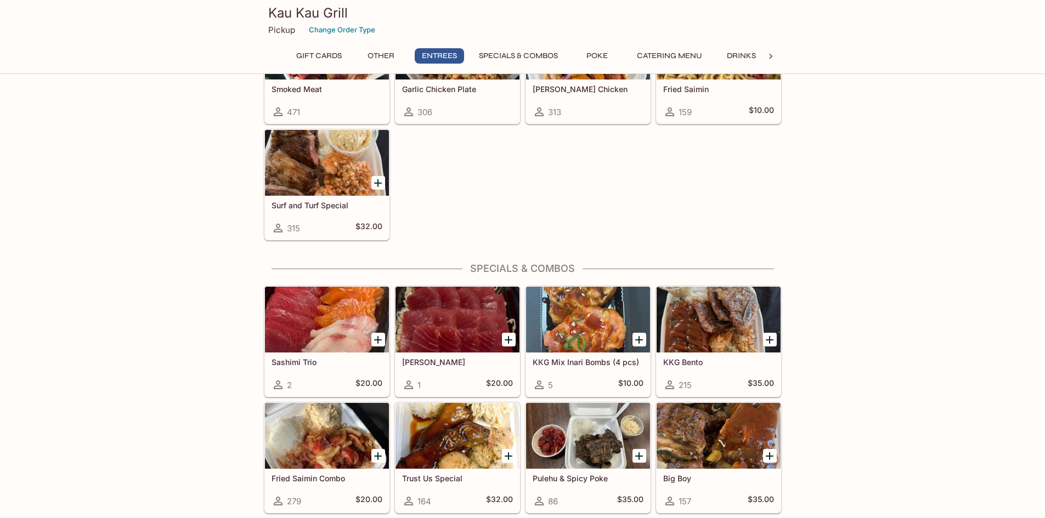
scroll to position [1100, 0]
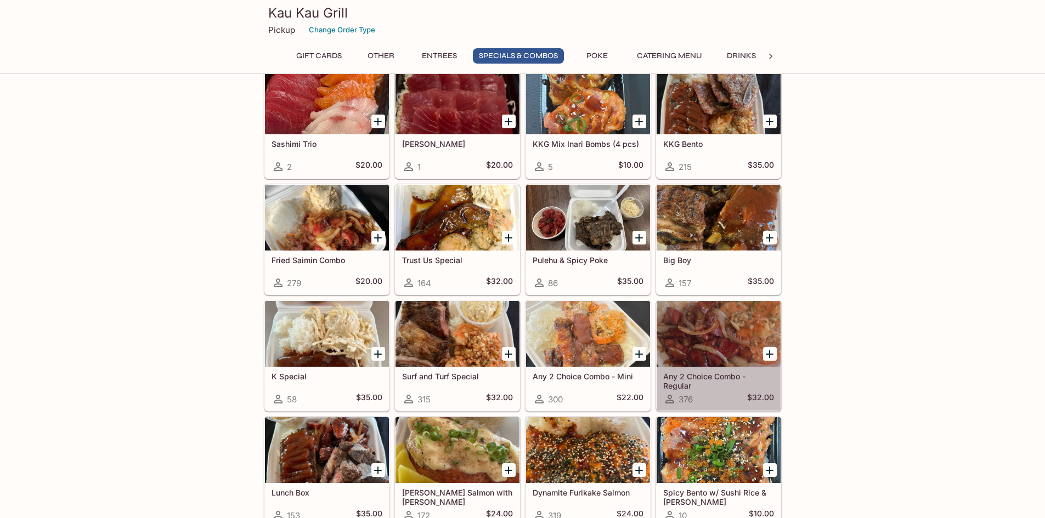
click at [719, 346] on div at bounding box center [719, 334] width 124 height 66
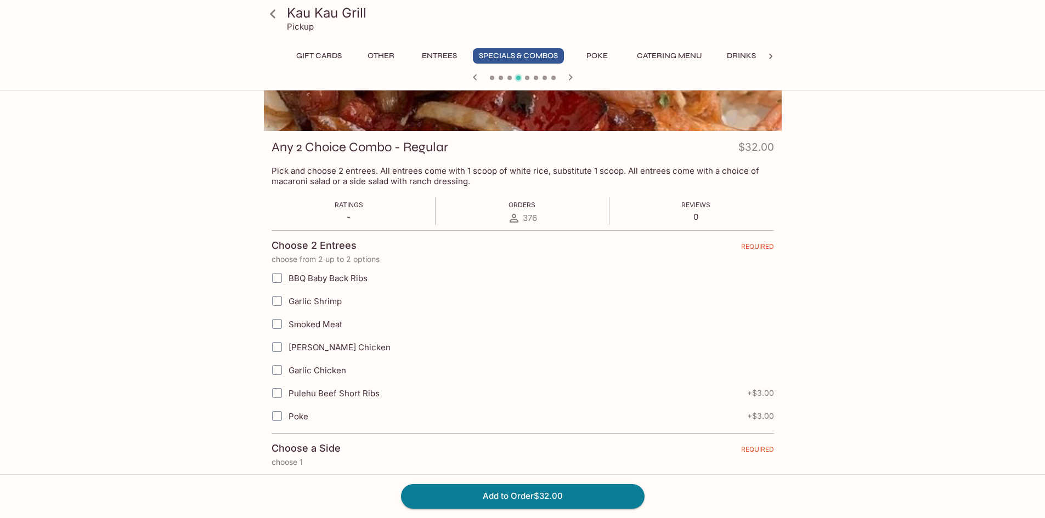
scroll to position [110, 0]
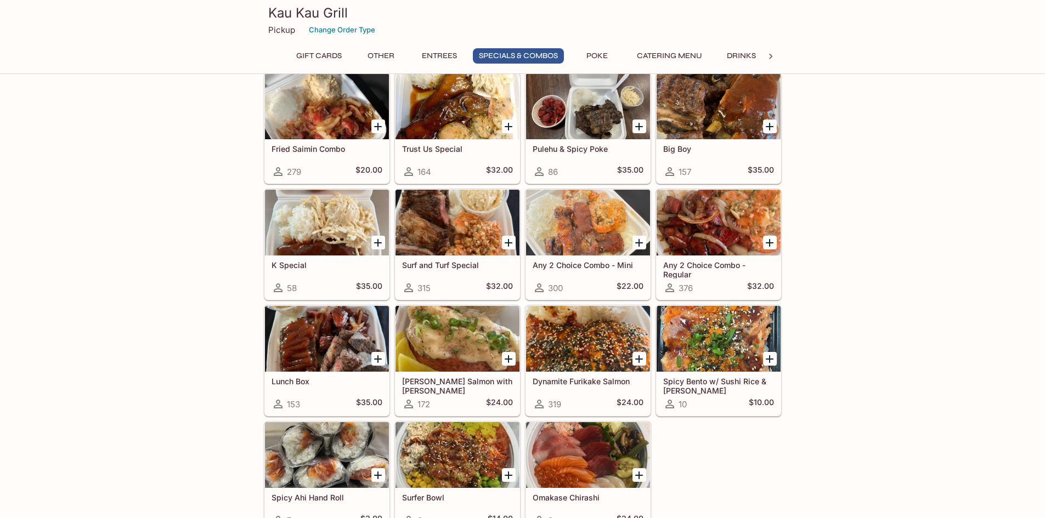
scroll to position [1264, 0]
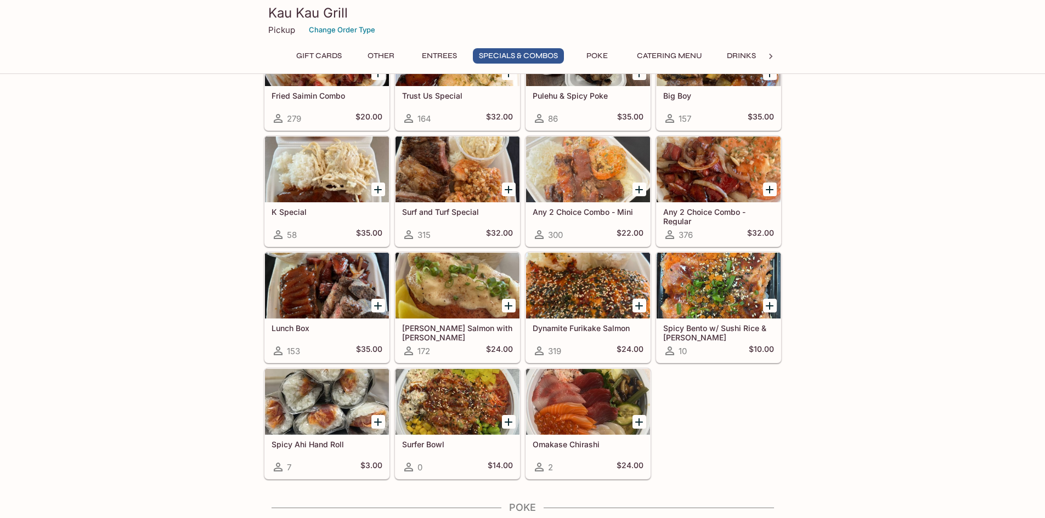
click at [465, 405] on div at bounding box center [457, 402] width 124 height 66
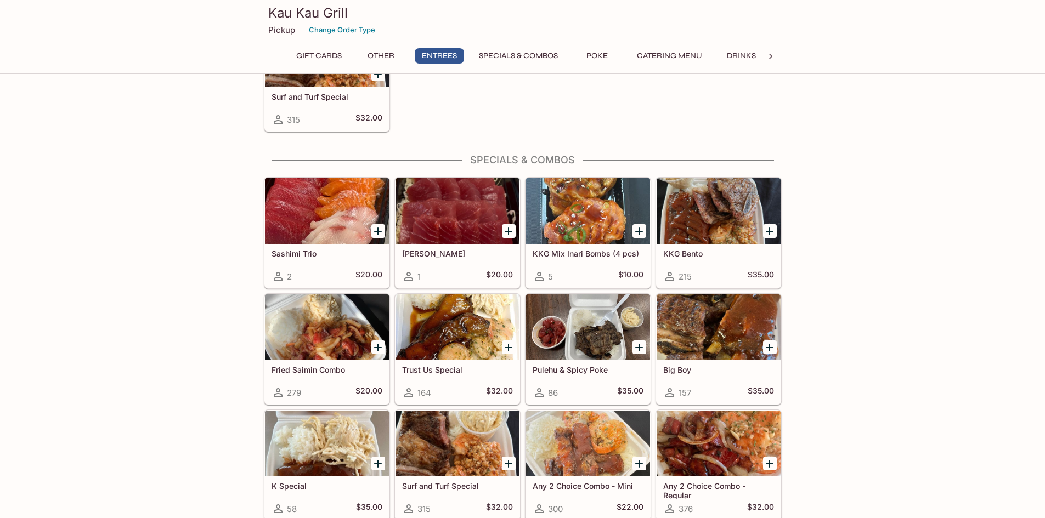
scroll to position [1045, 0]
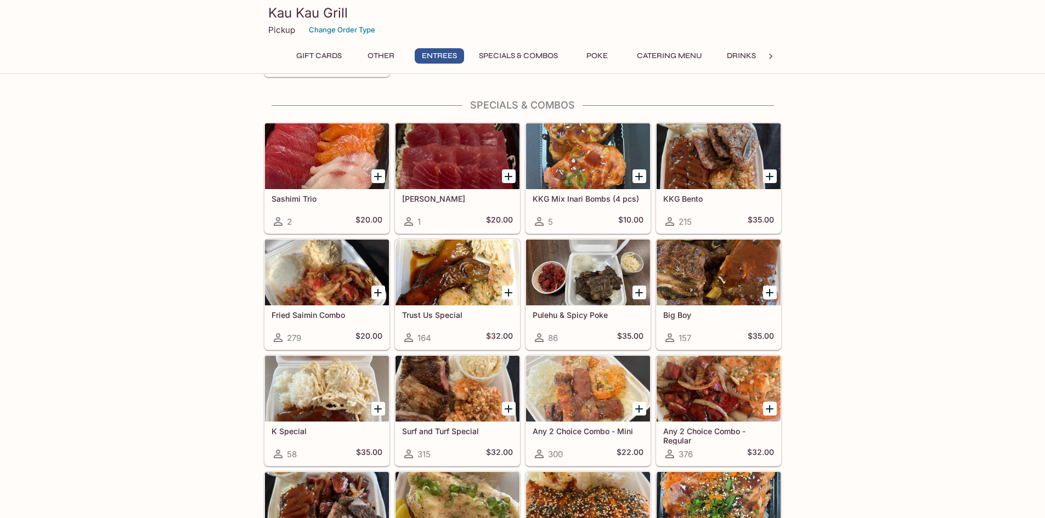
click at [601, 290] on div at bounding box center [588, 273] width 124 height 66
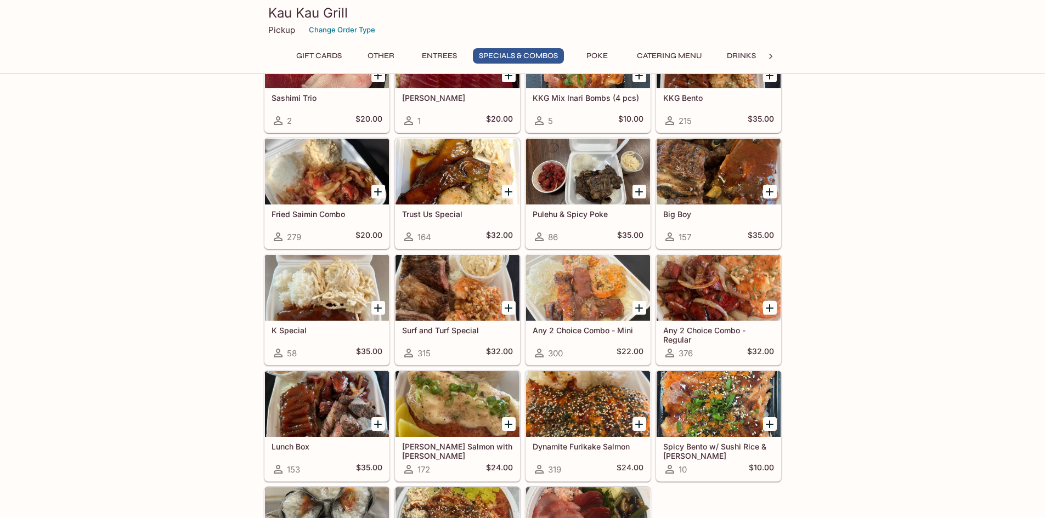
scroll to position [1210, 0]
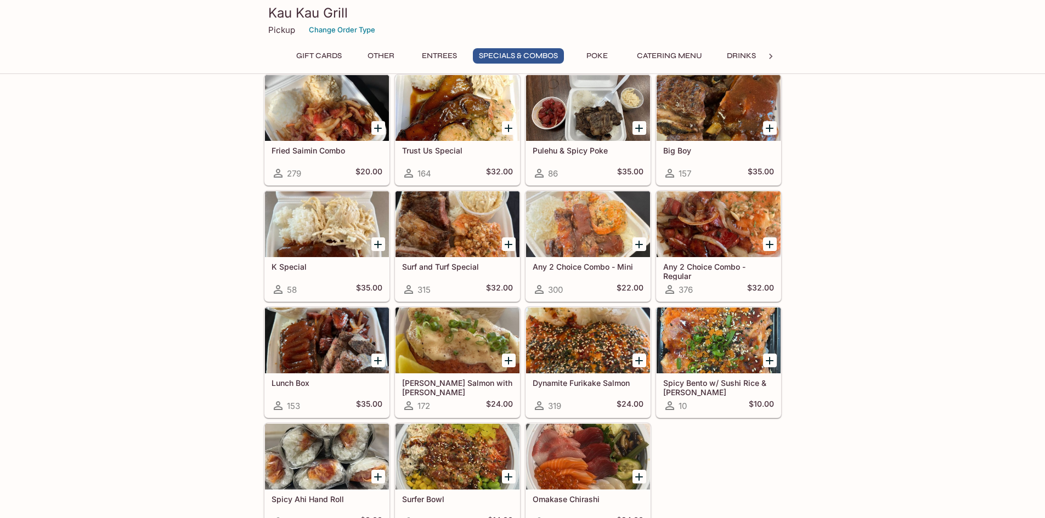
click at [338, 251] on div at bounding box center [327, 224] width 124 height 66
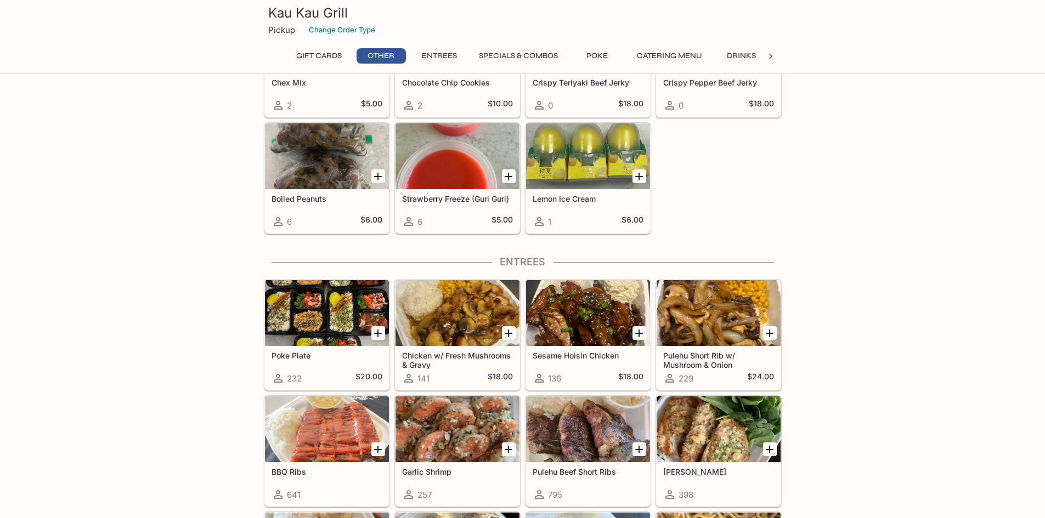
scroll to position [442, 0]
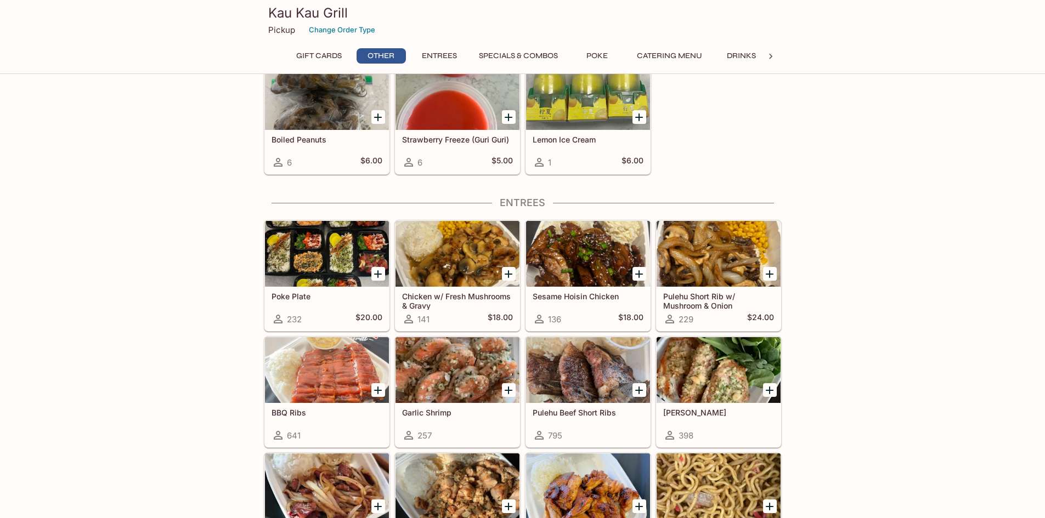
click at [344, 242] on div at bounding box center [327, 254] width 124 height 66
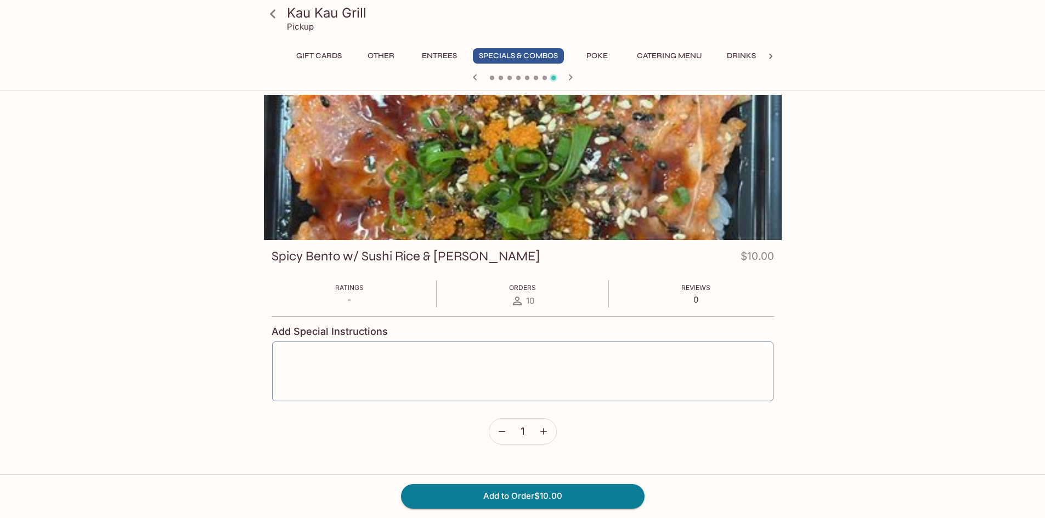
click at [120, 191] on div "Kau Kau Grill Pickup Gift Cards Other Entrees Specials & Combos Poke Catering M…" at bounding box center [522, 354] width 1045 height 518
